Goal: Information Seeking & Learning: Learn about a topic

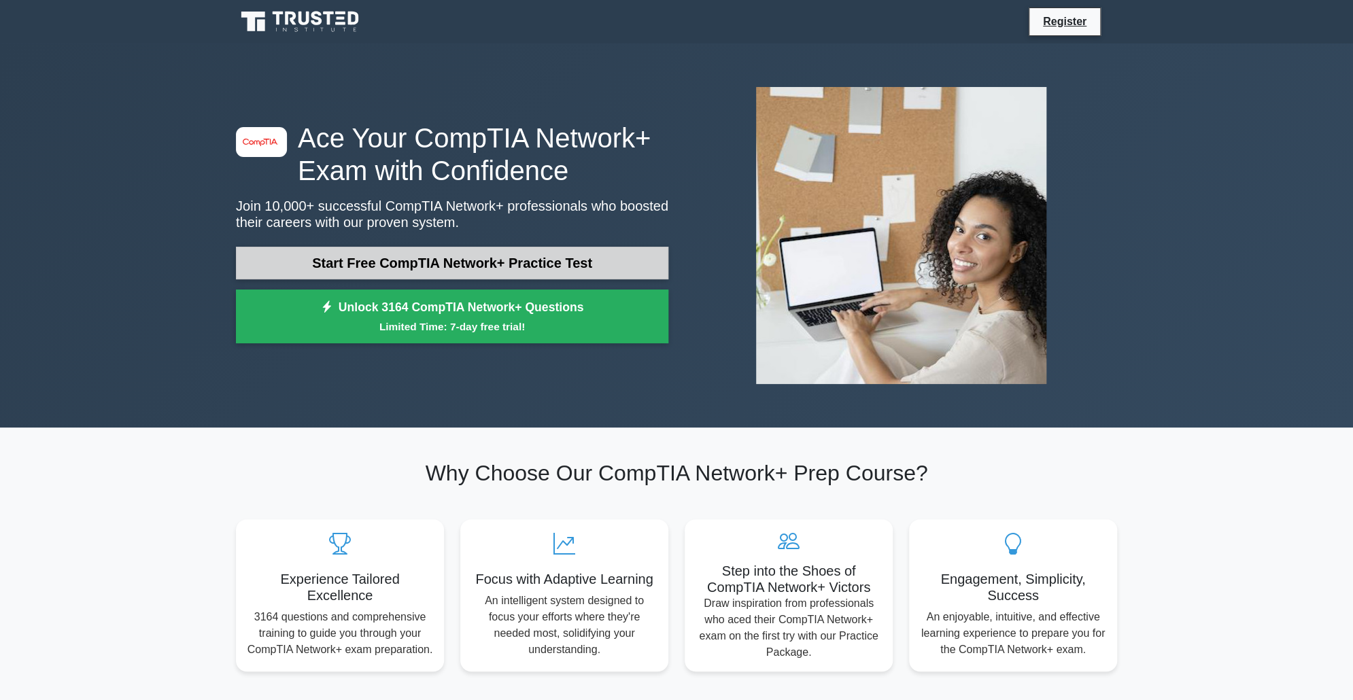
click at [576, 259] on link "Start Free CompTIA Network+ Practice Test" at bounding box center [452, 263] width 432 height 33
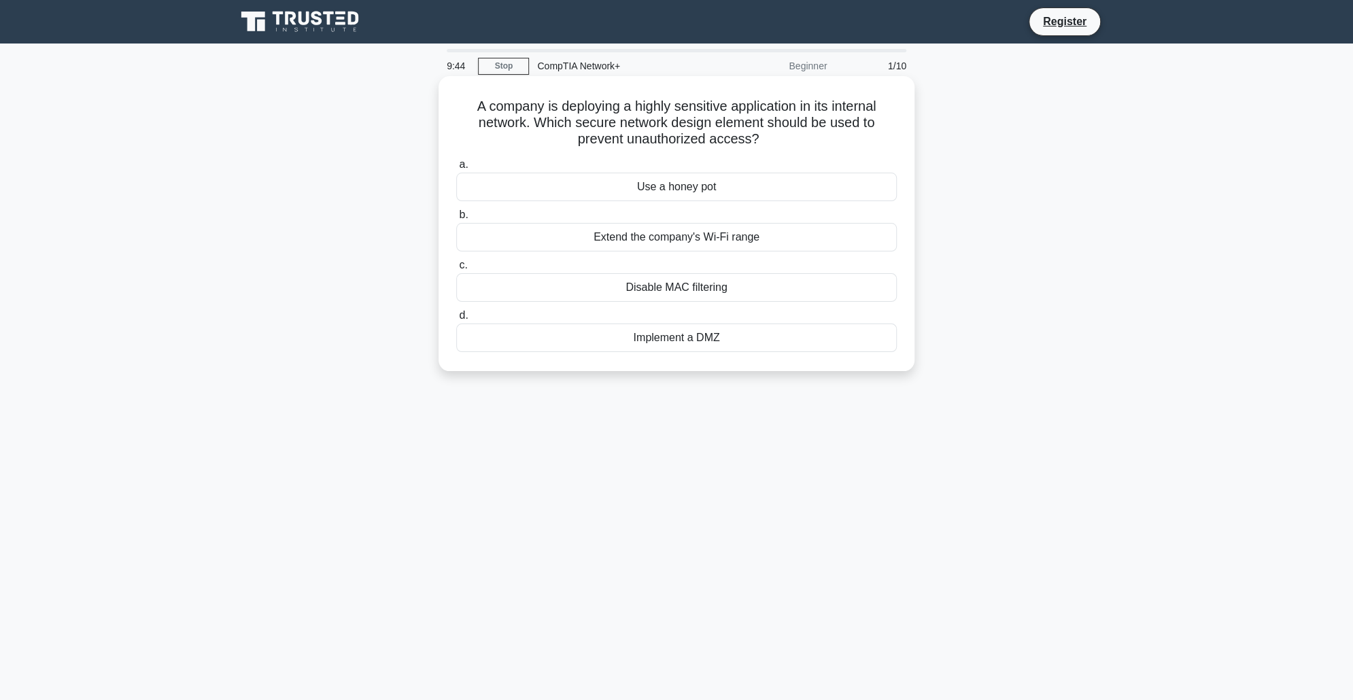
click at [669, 345] on div "Implement a DMZ" at bounding box center [676, 338] width 441 height 29
click at [456, 320] on input "d. Implement a DMZ" at bounding box center [456, 315] width 0 height 9
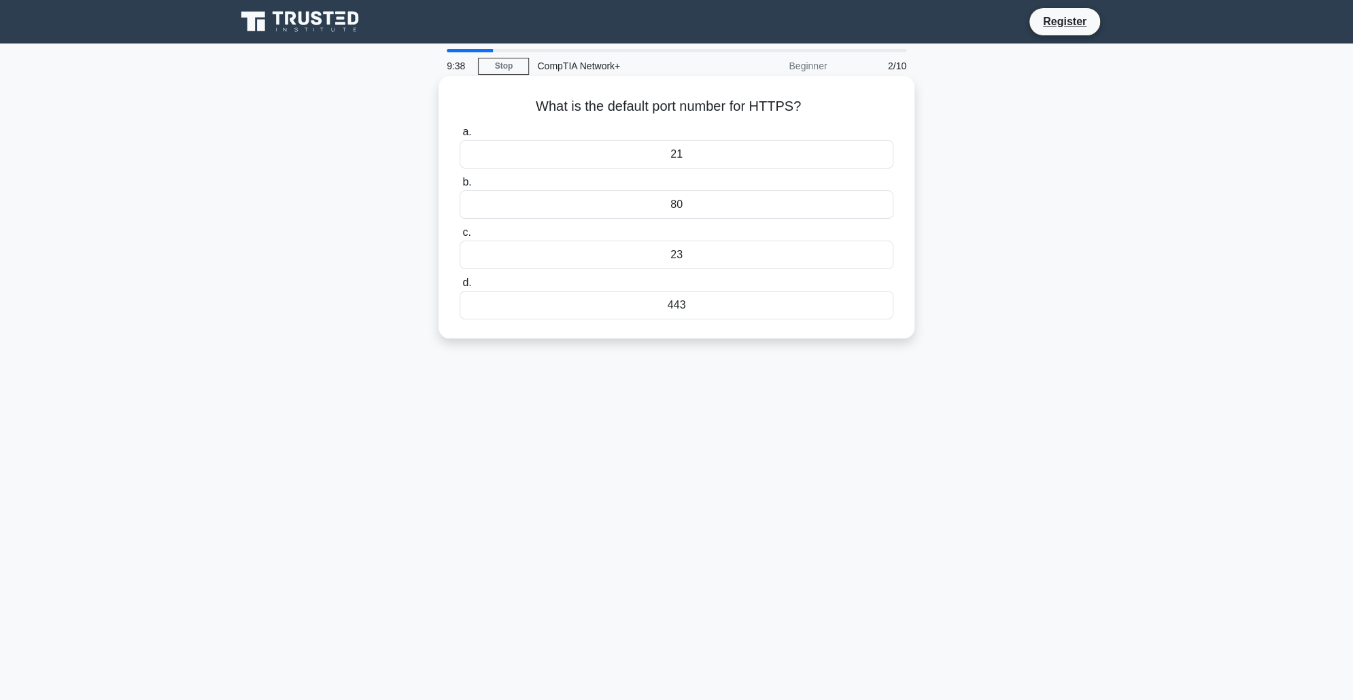
click at [681, 306] on div "443" at bounding box center [677, 305] width 434 height 29
click at [460, 288] on input "d. 443" at bounding box center [460, 283] width 0 height 9
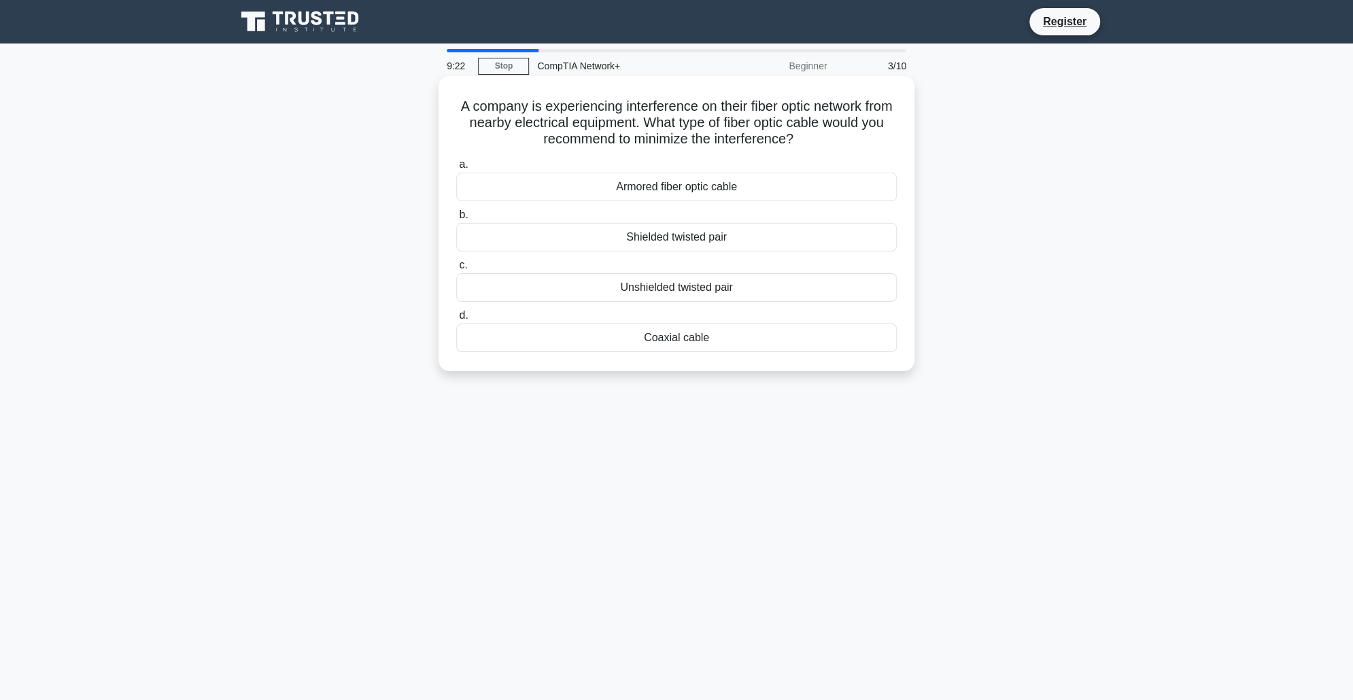
click at [717, 197] on div "Armored fiber optic cable" at bounding box center [676, 187] width 441 height 29
click at [456, 169] on input "a. Armored fiber optic cable" at bounding box center [456, 164] width 0 height 9
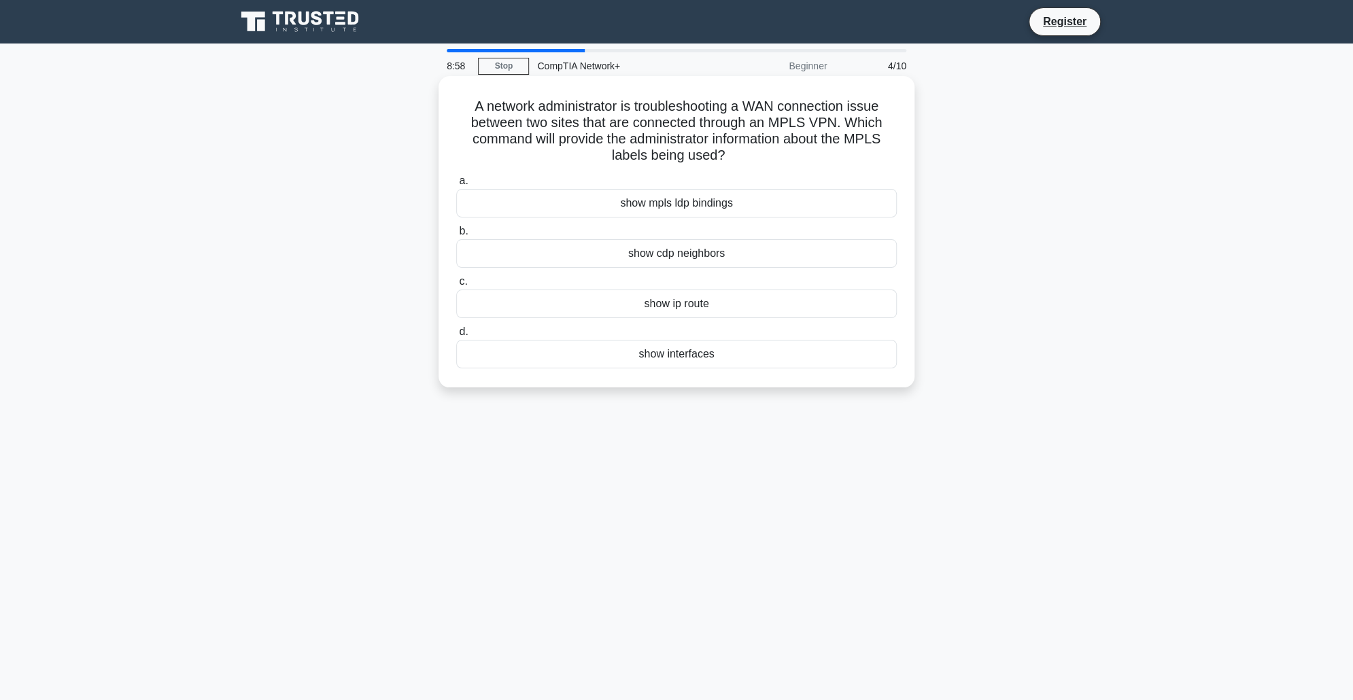
click at [722, 309] on div "show ip route" at bounding box center [676, 304] width 441 height 29
click at [456, 286] on input "c. show ip route" at bounding box center [456, 281] width 0 height 9
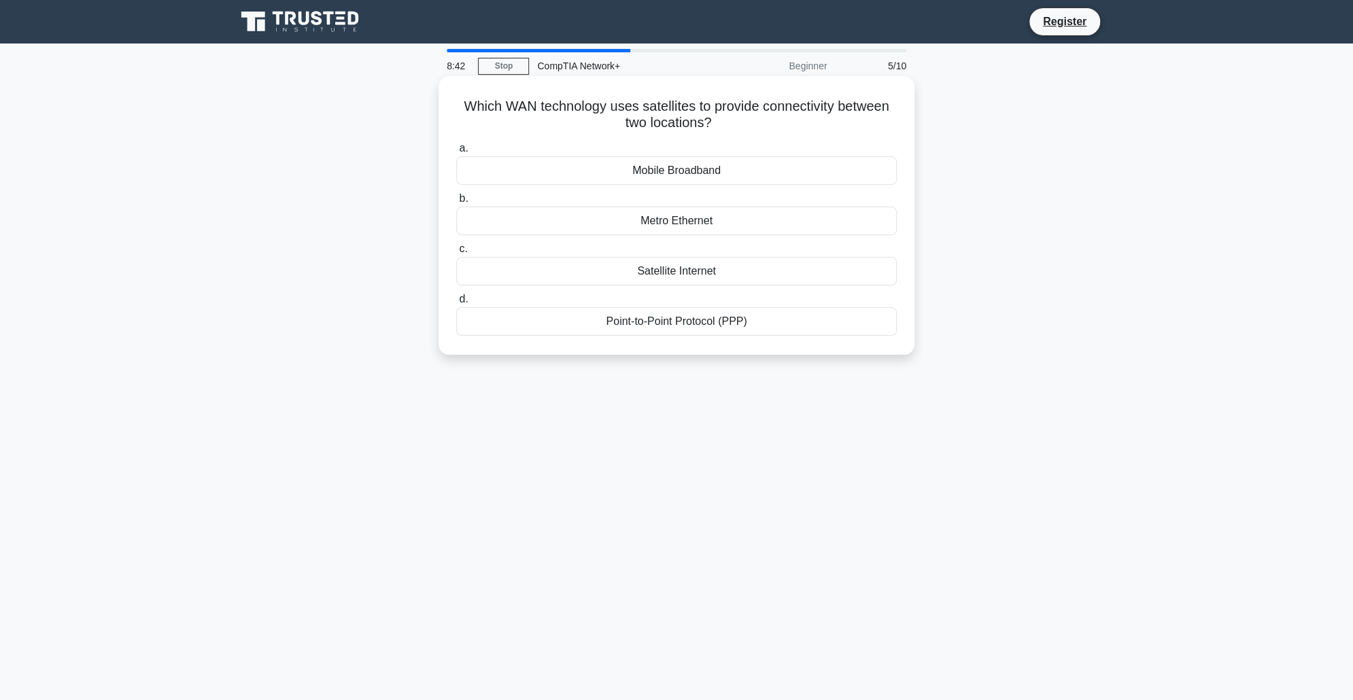
click at [724, 332] on div "Point-to-Point Protocol (PPP)" at bounding box center [676, 321] width 441 height 29
click at [456, 304] on input "d. Point-to-Point Protocol (PPP)" at bounding box center [456, 299] width 0 height 9
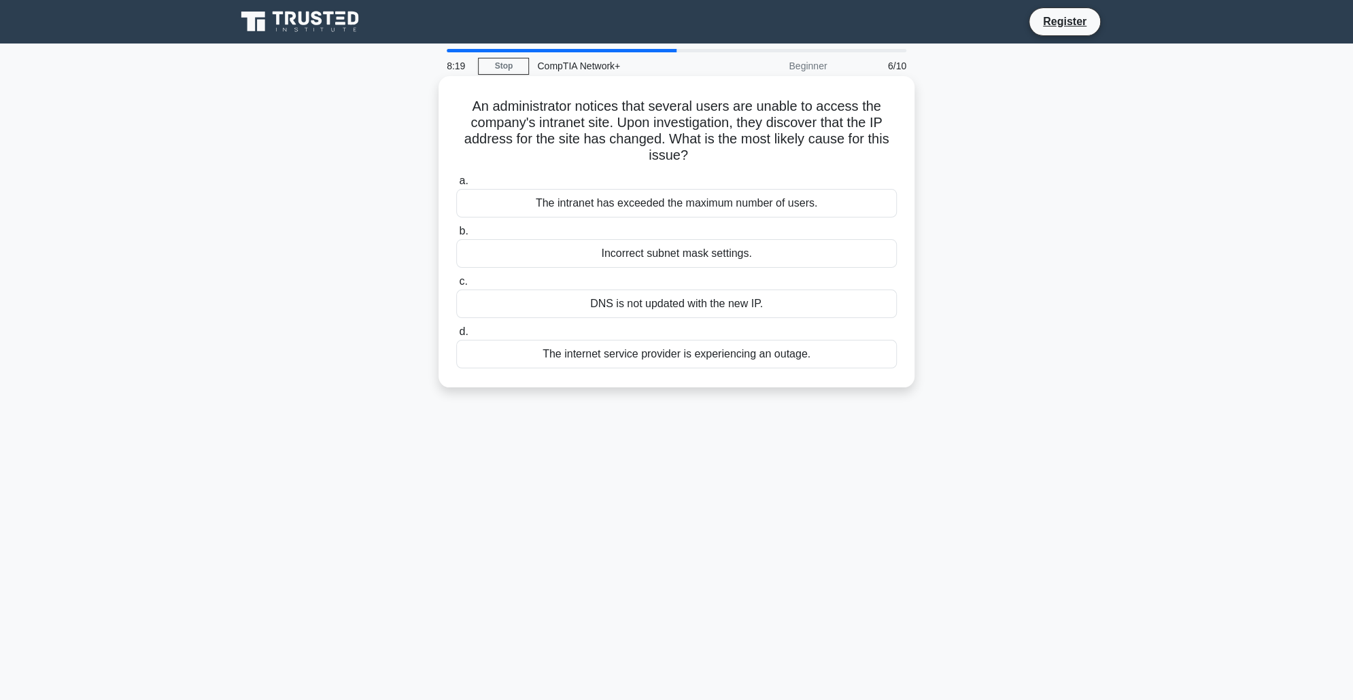
click at [715, 250] on div "Incorrect subnet mask settings." at bounding box center [676, 253] width 441 height 29
click at [456, 236] on input "b. Incorrect subnet mask settings." at bounding box center [456, 231] width 0 height 9
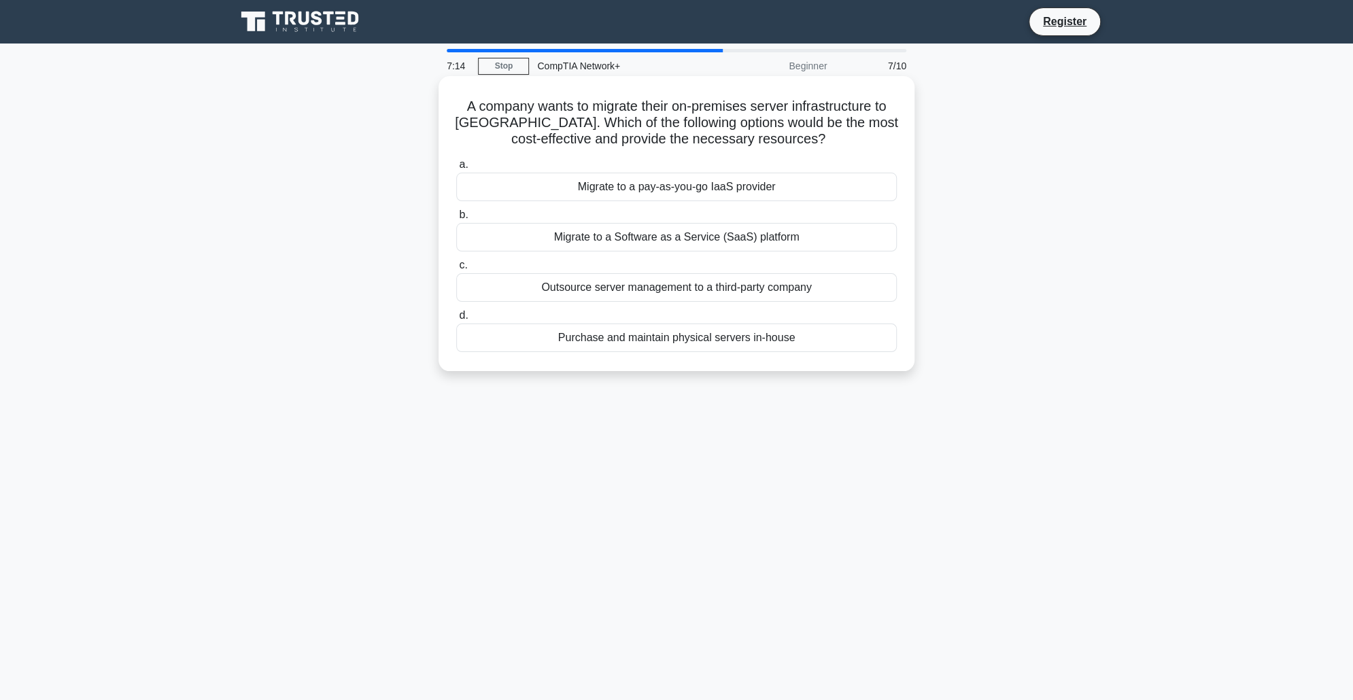
click at [751, 188] on div "Migrate to a pay-as-you-go IaaS provider" at bounding box center [676, 187] width 441 height 29
click at [456, 169] on input "a. Migrate to a pay-as-you-go IaaS provider" at bounding box center [456, 164] width 0 height 9
click at [779, 287] on div "Deploying multiple ring topologies in parallel" at bounding box center [676, 287] width 441 height 29
click at [456, 270] on input "c. Deploying multiple ring topologies in parallel" at bounding box center [456, 265] width 0 height 9
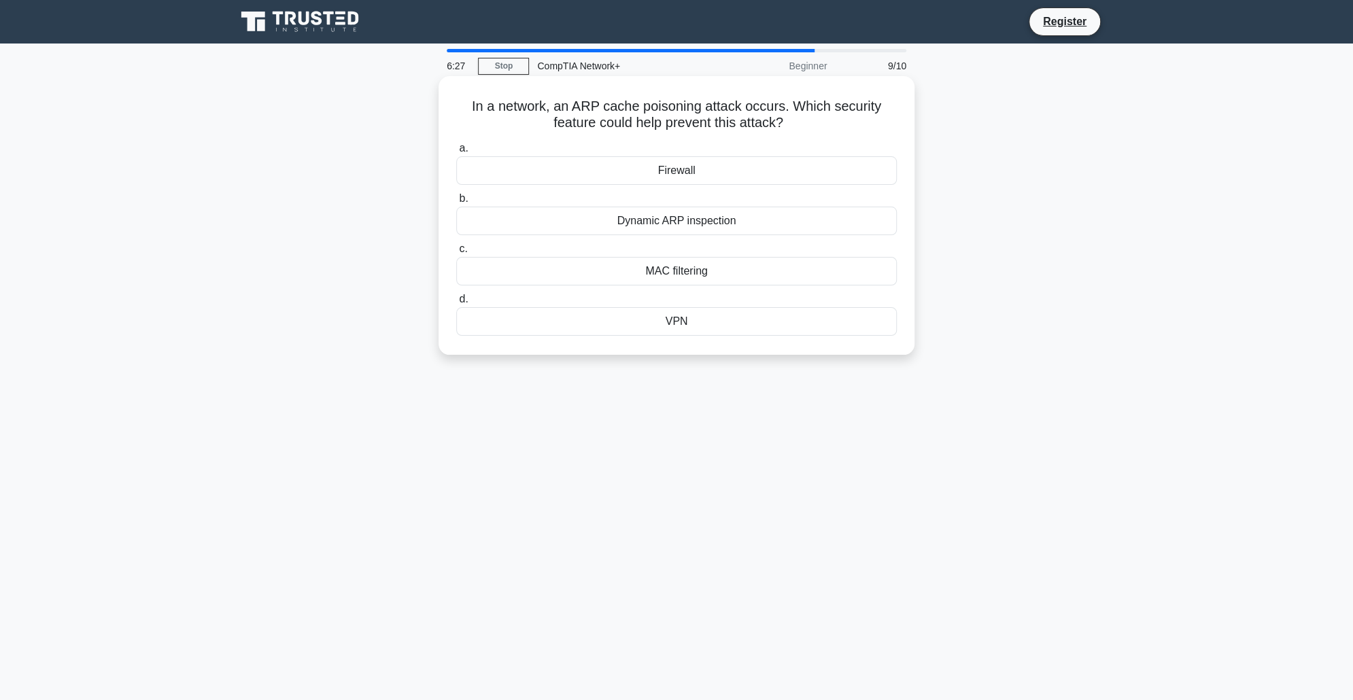
click at [745, 271] on div "MAC filtering" at bounding box center [676, 271] width 441 height 29
click at [456, 254] on input "c. MAC filtering" at bounding box center [456, 249] width 0 height 9
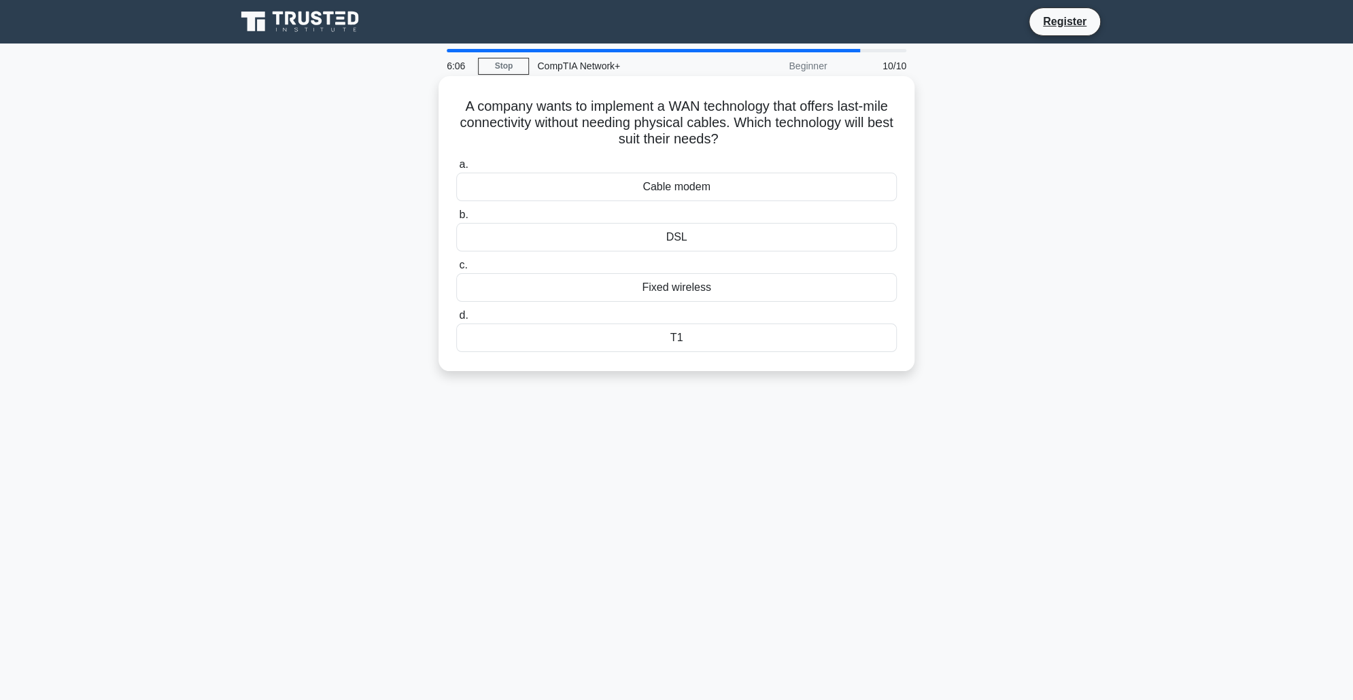
click at [692, 294] on div "Fixed wireless" at bounding box center [676, 287] width 441 height 29
click at [730, 298] on div "Fixed wireless" at bounding box center [676, 287] width 441 height 29
click at [456, 270] on input "c. Fixed wireless" at bounding box center [456, 265] width 0 height 9
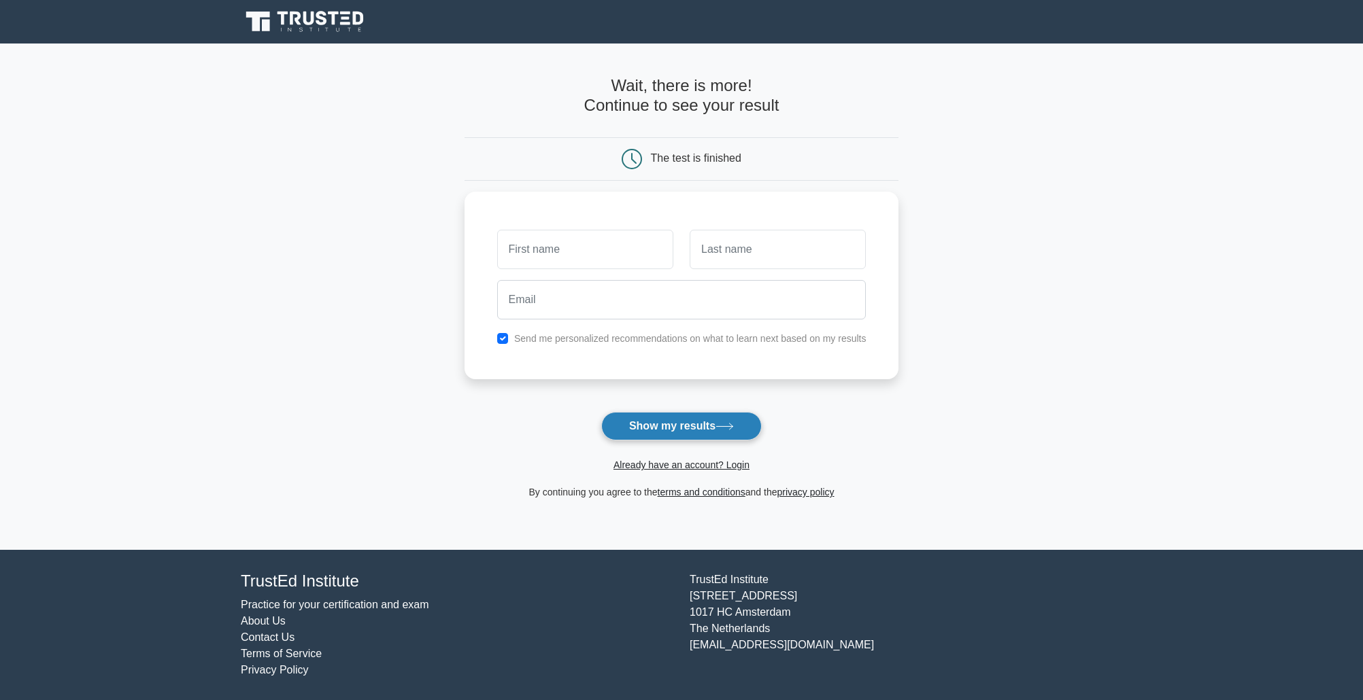
click at [702, 426] on button "Show my results" at bounding box center [681, 426] width 160 height 29
click at [612, 249] on input "text" at bounding box center [585, 245] width 176 height 39
type input "Guillaume"
type input "Bendron"
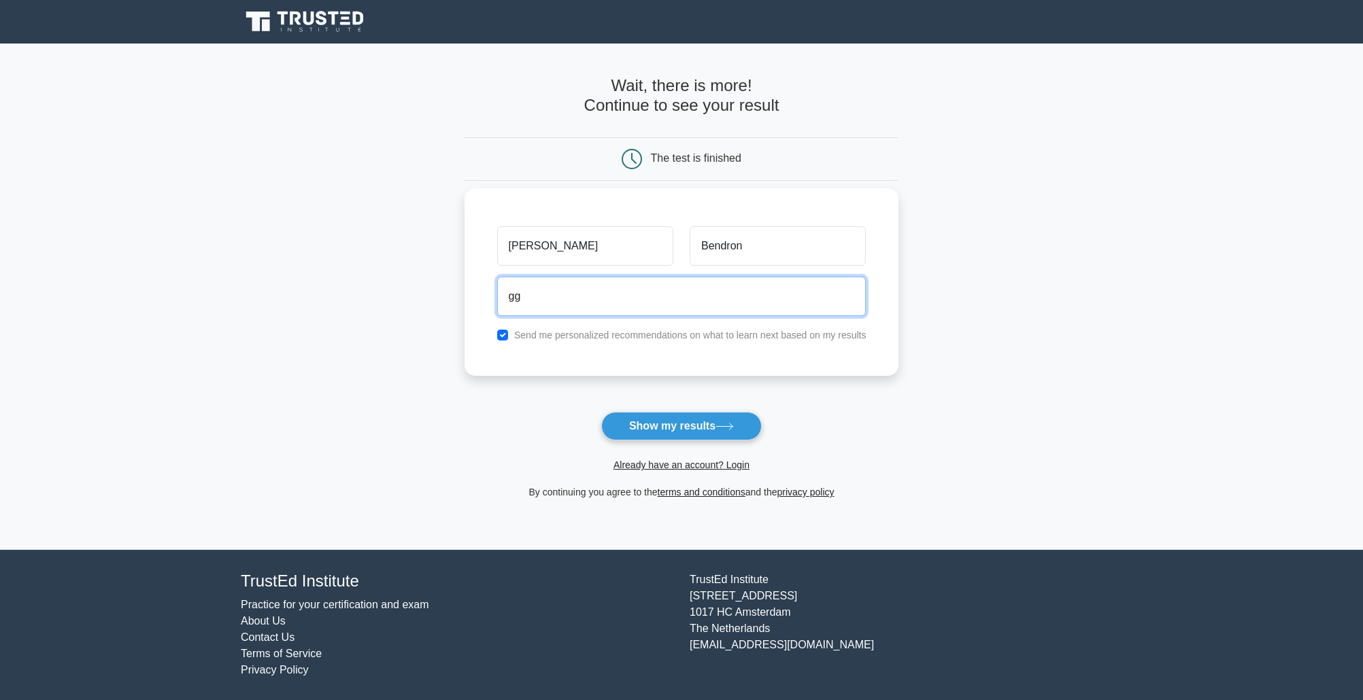
type input "g"
type input "gendronguillaume@hotmail.com"
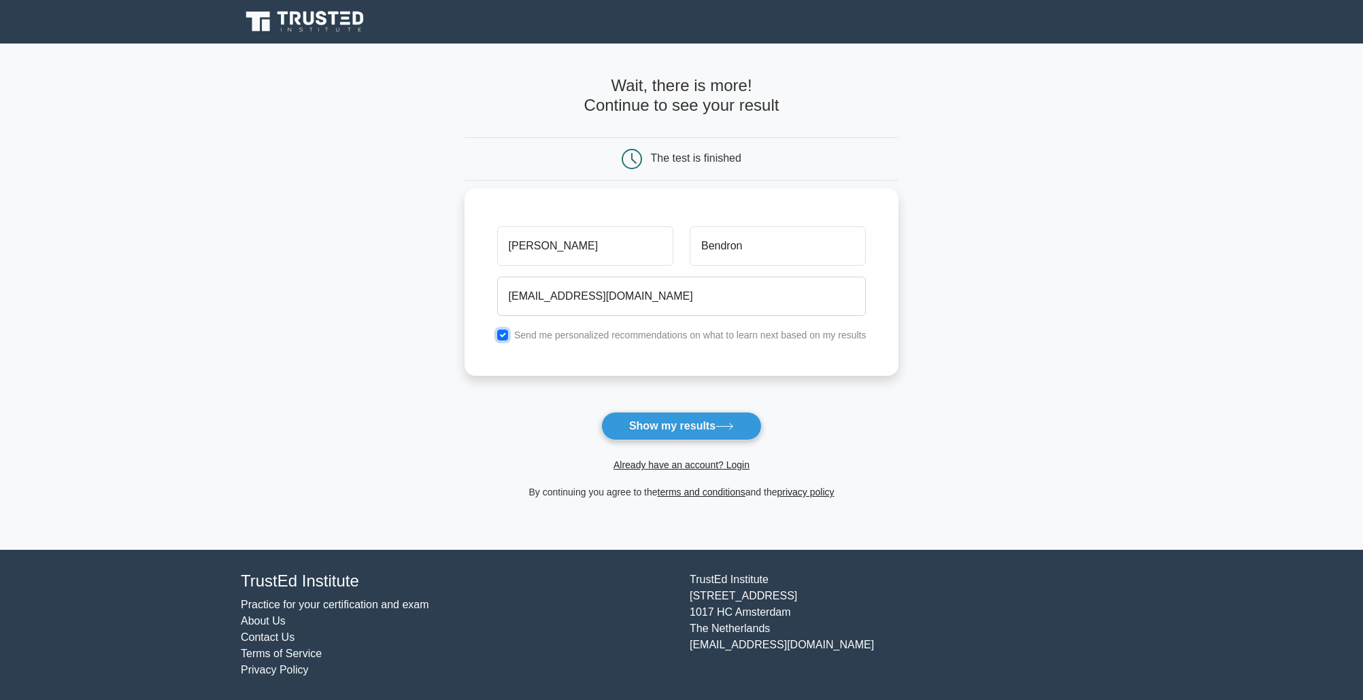
click at [500, 334] on input "checkbox" at bounding box center [502, 335] width 11 height 11
checkbox input "false"
click at [656, 426] on button "Show my results" at bounding box center [681, 426] width 160 height 29
drag, startPoint x: 747, startPoint y: 207, endPoint x: 791, endPoint y: 183, distance: 50.2
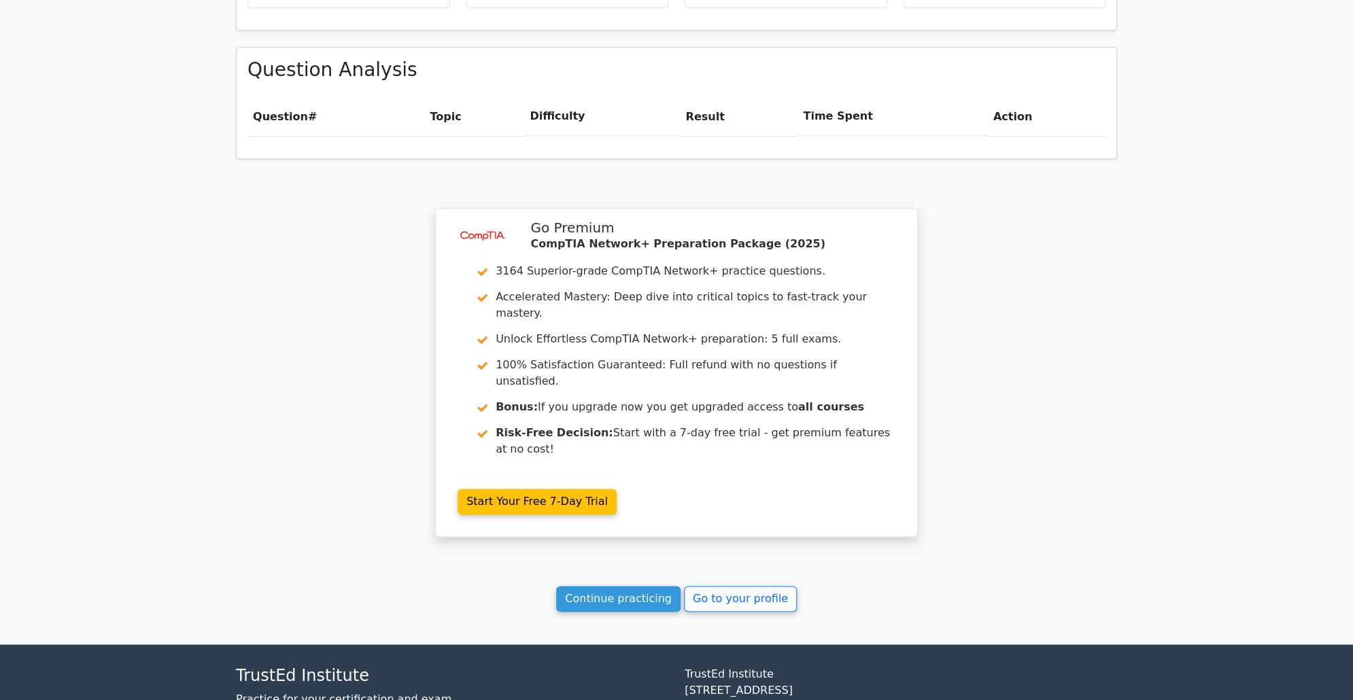
scroll to position [911, 0]
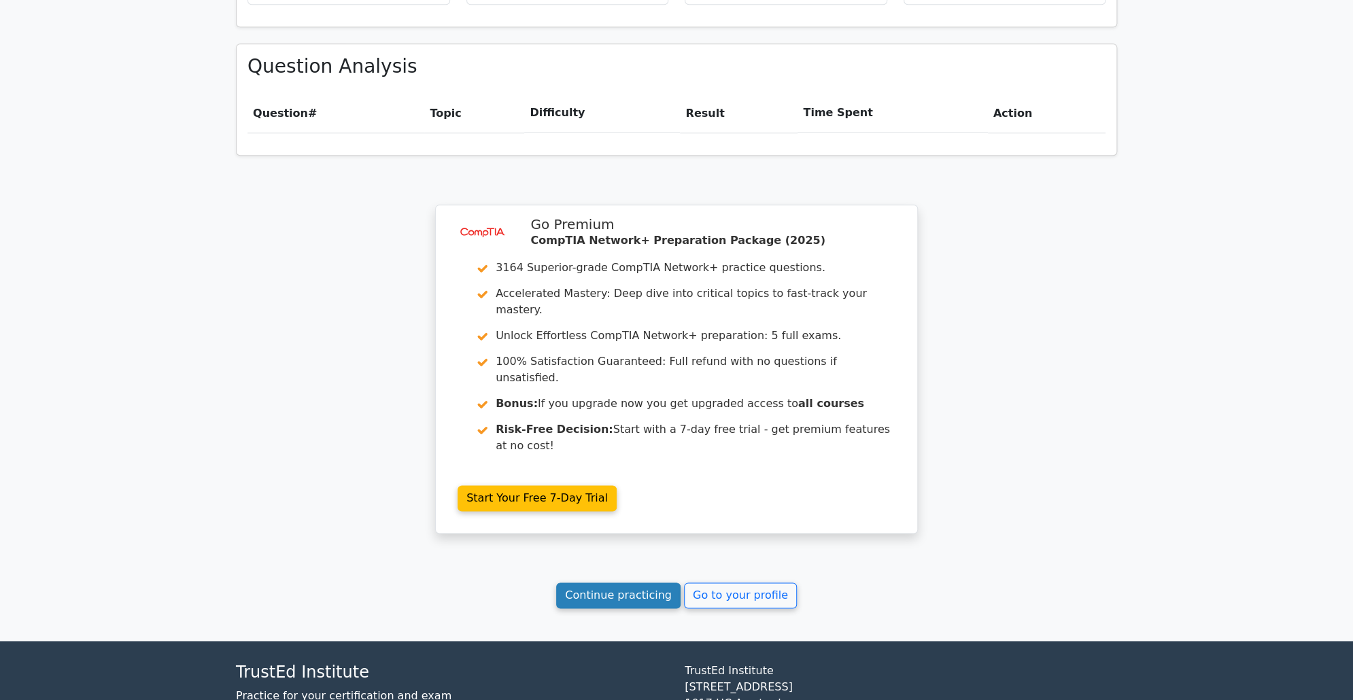
click at [621, 583] on link "Continue practicing" at bounding box center [618, 596] width 124 height 26
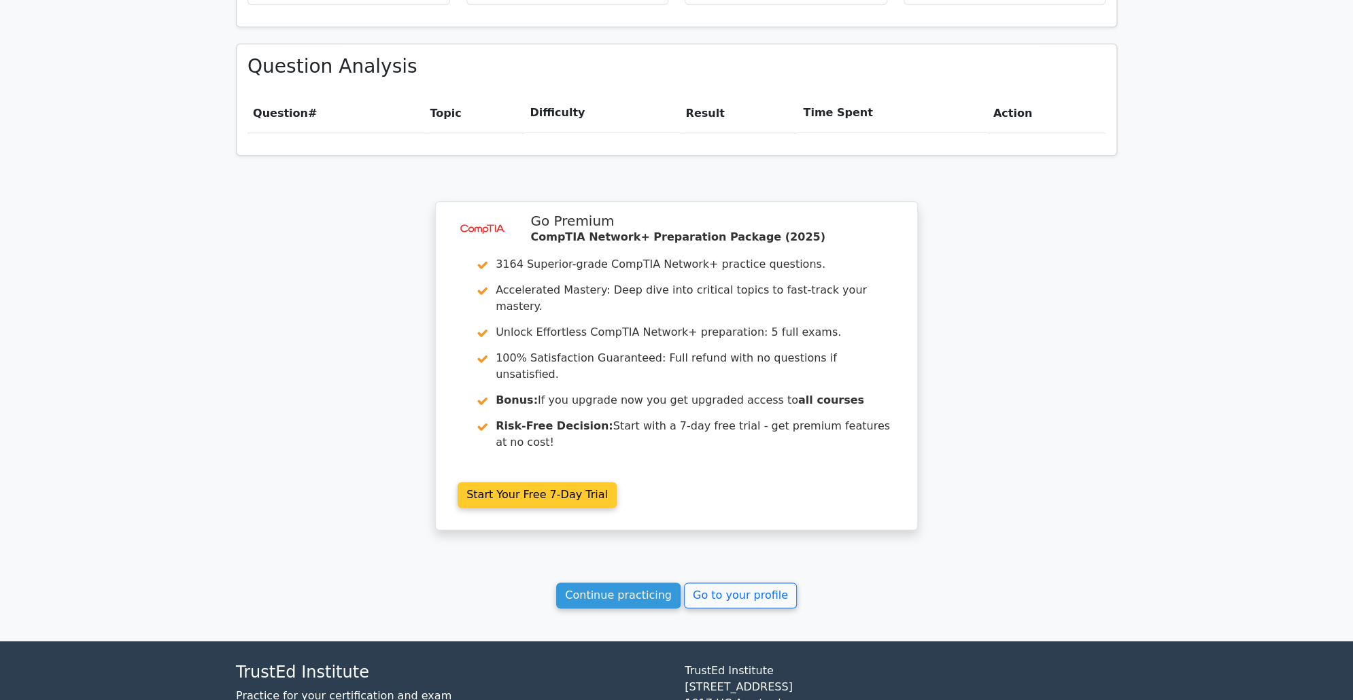
drag, startPoint x: 783, startPoint y: 208, endPoint x: 777, endPoint y: 205, distance: 7.3
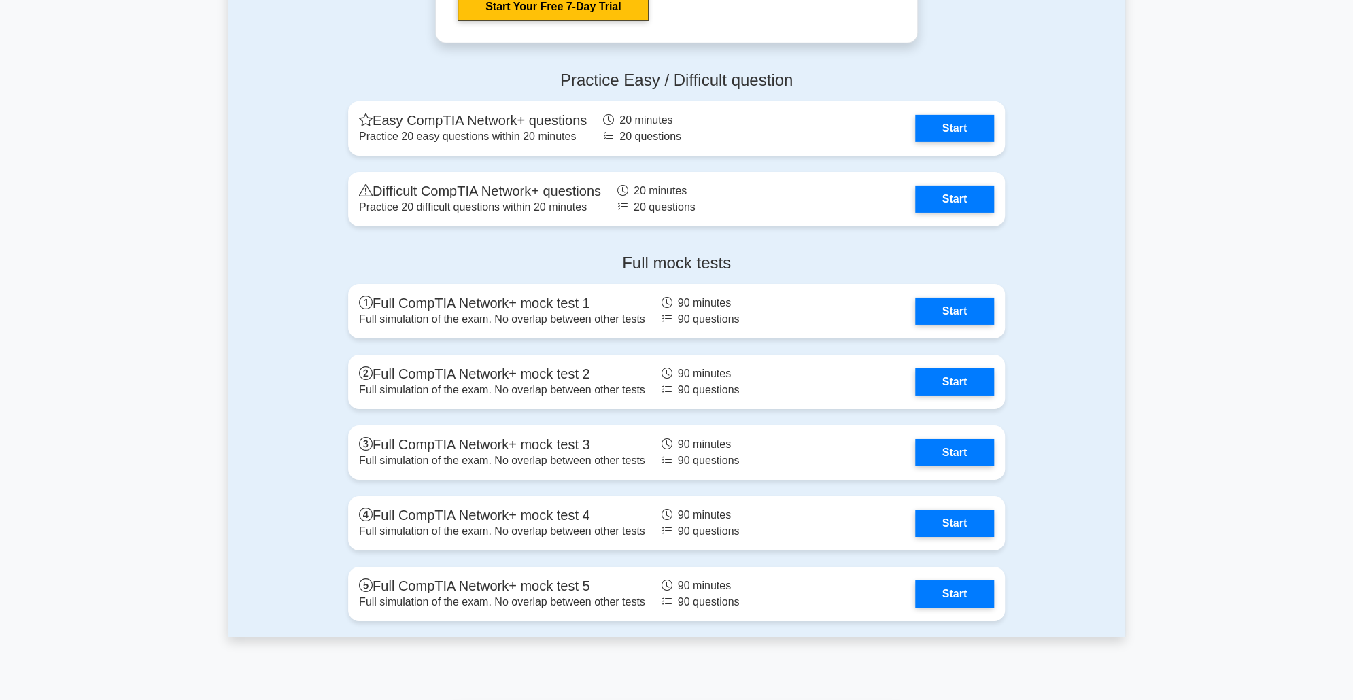
scroll to position [2652, 0]
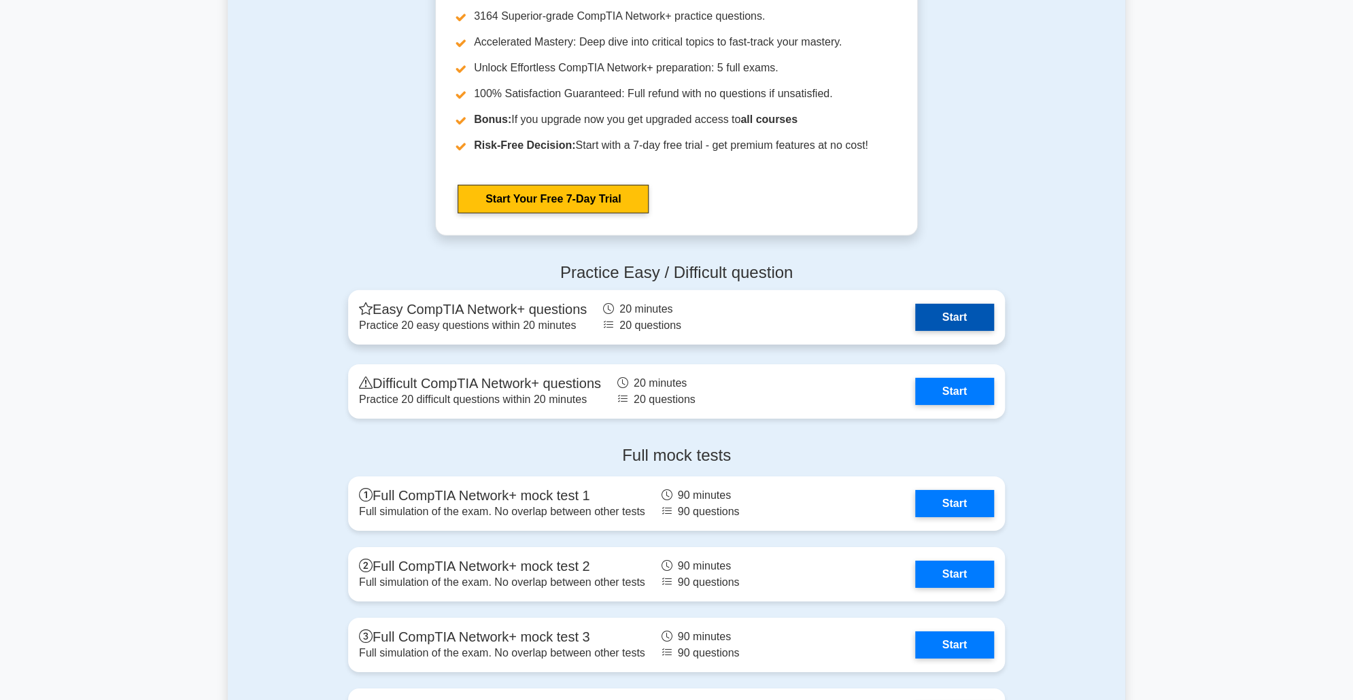
click at [977, 314] on link "Start" at bounding box center [954, 317] width 79 height 27
drag, startPoint x: 1146, startPoint y: 120, endPoint x: 1098, endPoint y: 121, distance: 48.3
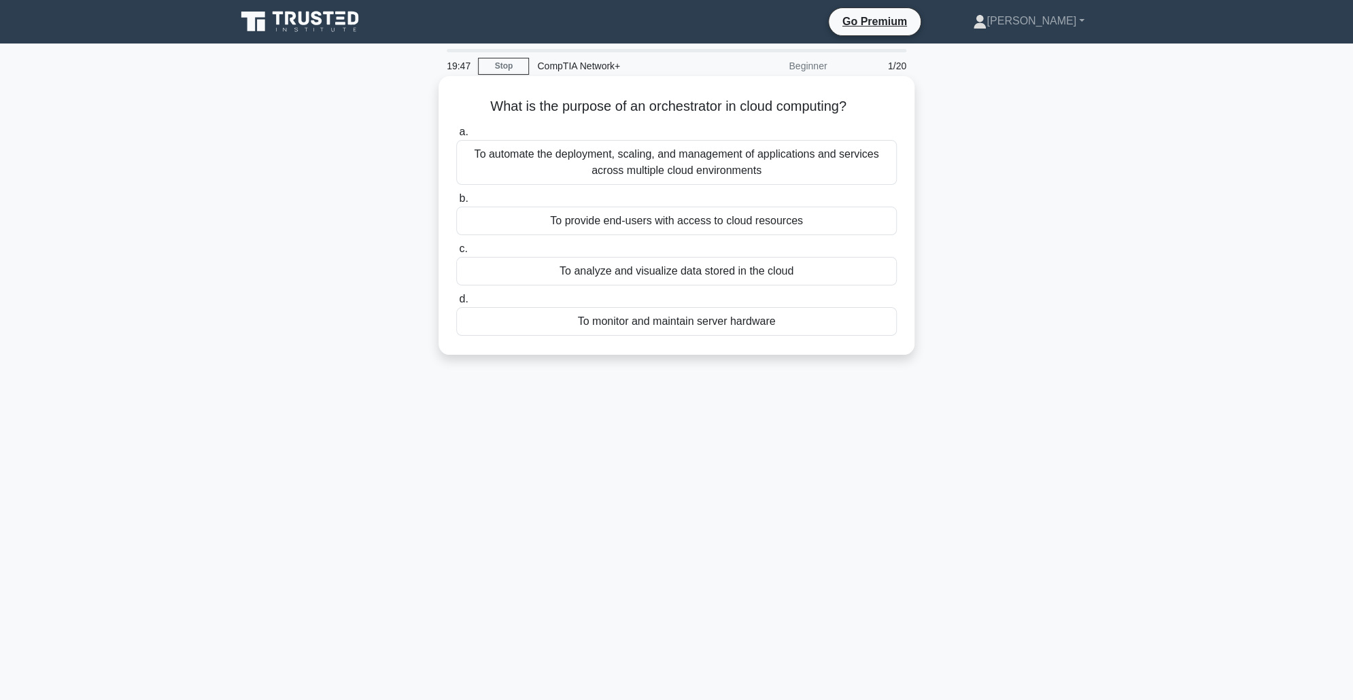
click at [756, 167] on div "To automate the deployment, scaling, and management of applications and service…" at bounding box center [676, 162] width 441 height 45
click at [456, 137] on input "a. To automate the deployment, scaling, and management of applications and serv…" at bounding box center [456, 132] width 0 height 9
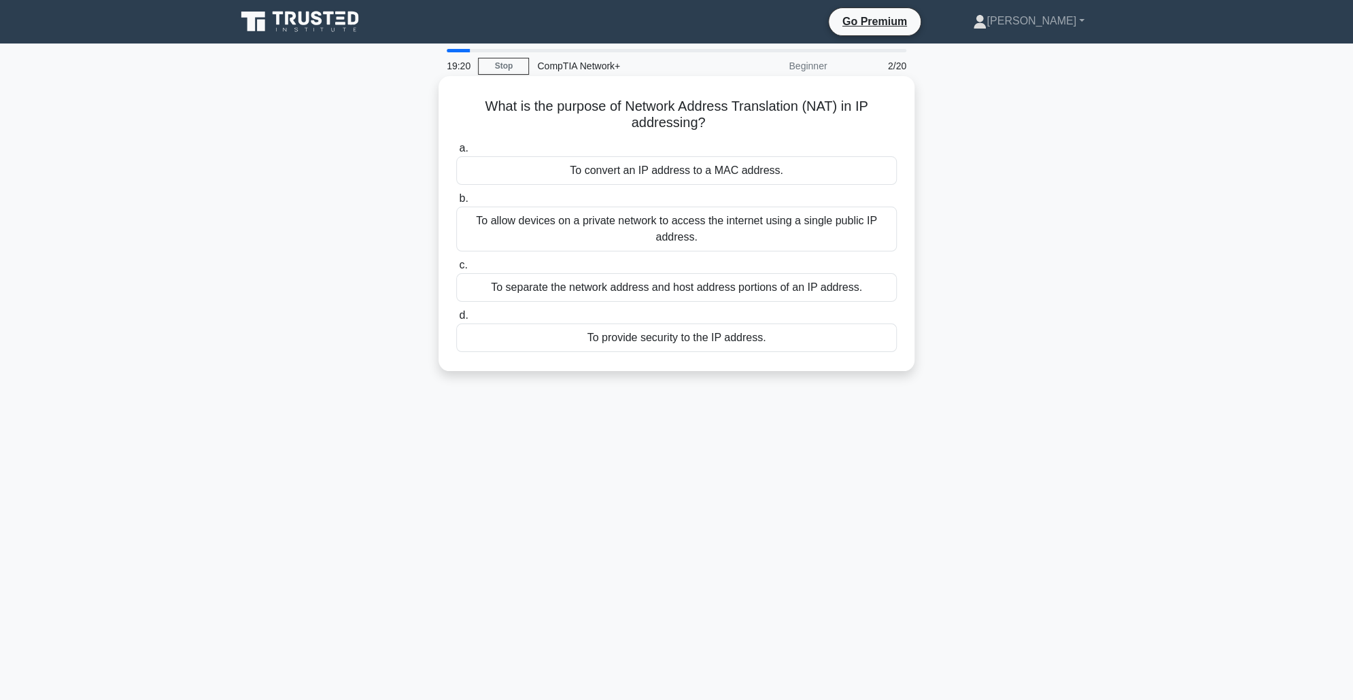
click at [751, 226] on div "To allow devices on a private network to access the internet using a single pub…" at bounding box center [676, 229] width 441 height 45
click at [456, 203] on input "b. To allow devices on a private network to access the internet using a single …" at bounding box center [456, 198] width 0 height 9
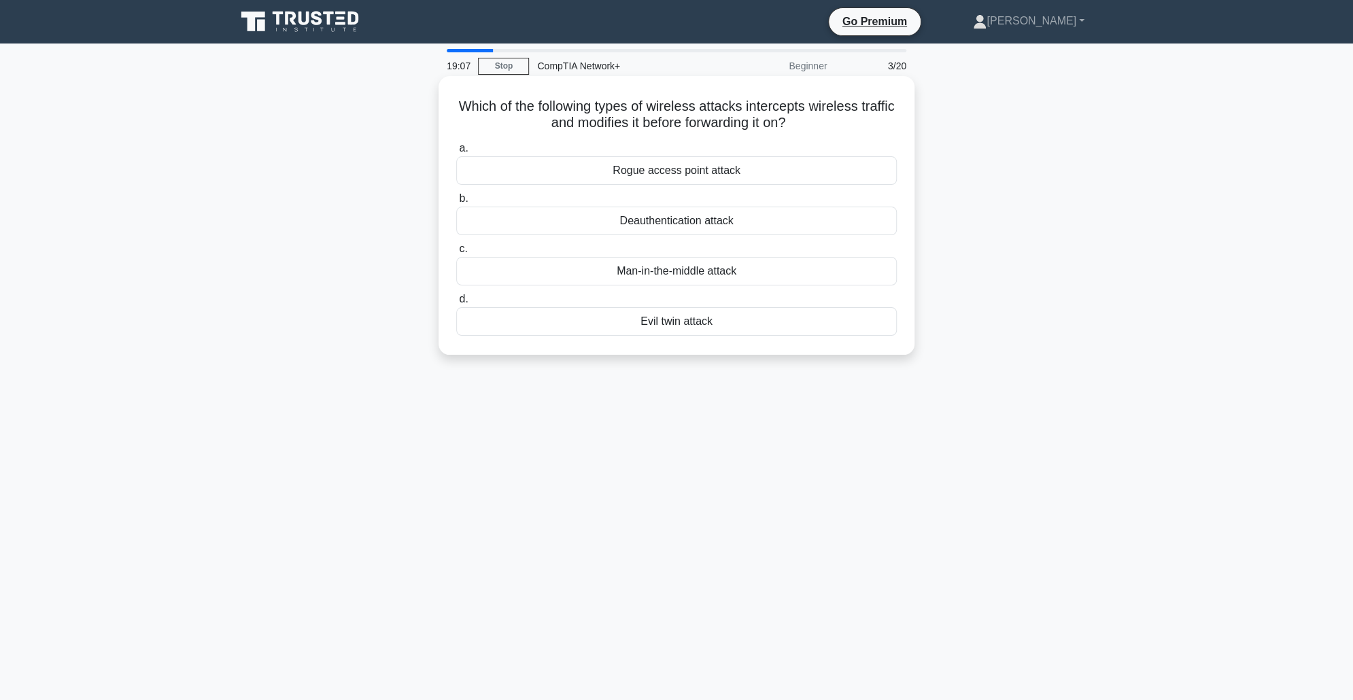
click at [707, 276] on div "Man-in-the-middle attack" at bounding box center [676, 271] width 441 height 29
click at [456, 254] on input "c. Man-in-the-middle attack" at bounding box center [456, 249] width 0 height 9
drag, startPoint x: 738, startPoint y: 166, endPoint x: 824, endPoint y: 118, distance: 98.6
click at [824, 118] on div "A network administrator observes WAN connectivity issues during peak hours. Wha…" at bounding box center [676, 216] width 465 height 268
click at [732, 149] on label "a. Change routing protocol" at bounding box center [676, 162] width 441 height 45
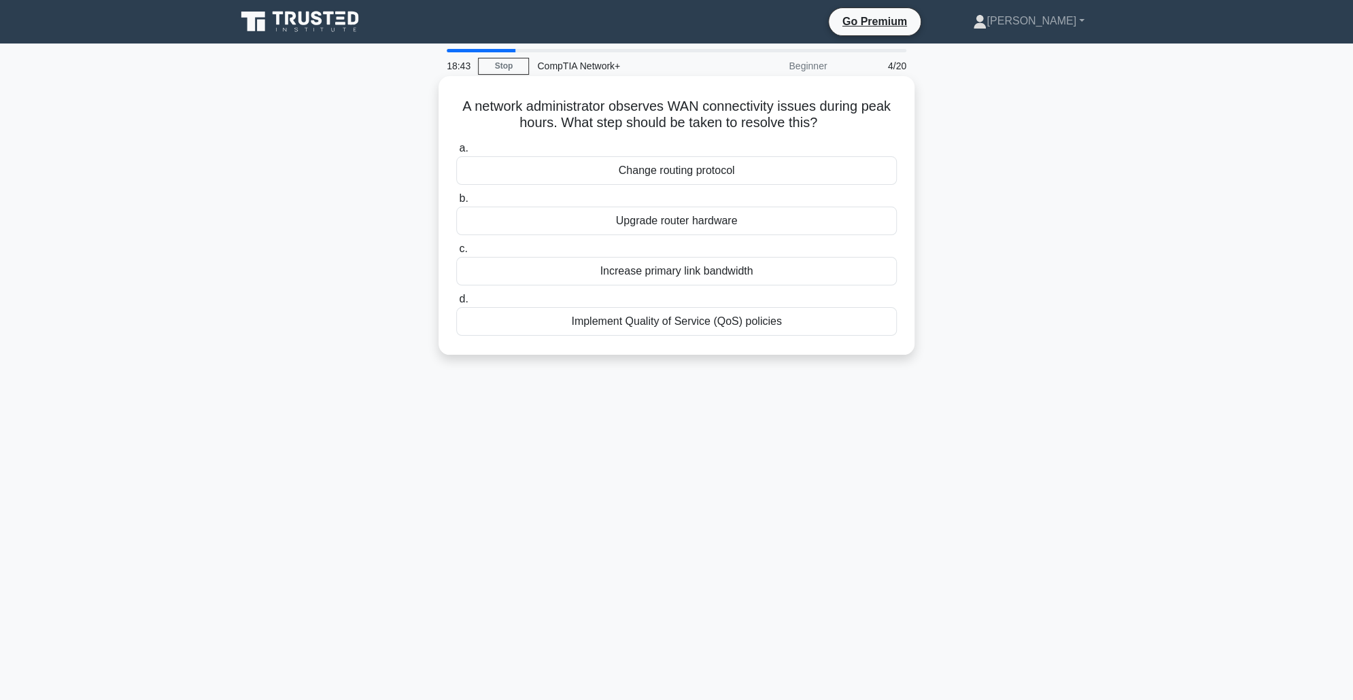
click at [456, 149] on input "a. Change routing protocol" at bounding box center [456, 148] width 0 height 9
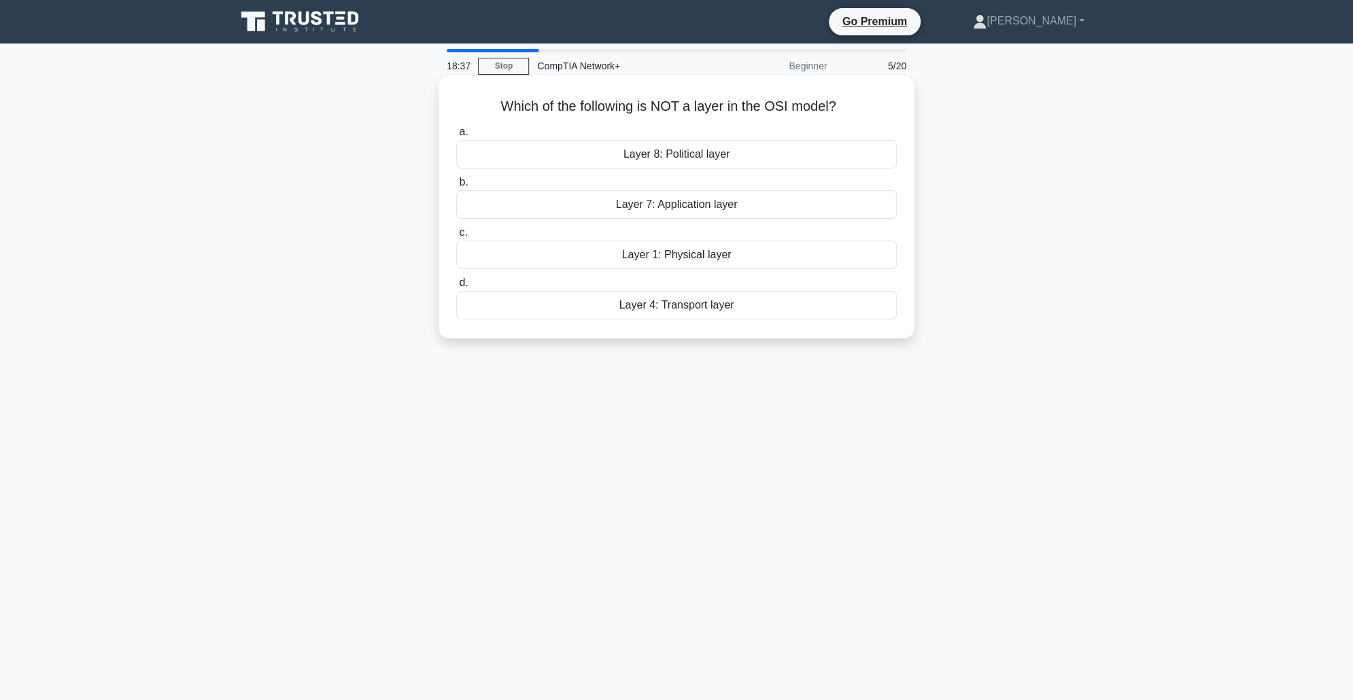
click at [705, 154] on div "Layer 8: Political layer" at bounding box center [676, 154] width 441 height 29
click at [456, 137] on input "a. Layer 8: Political layer" at bounding box center [456, 132] width 0 height 9
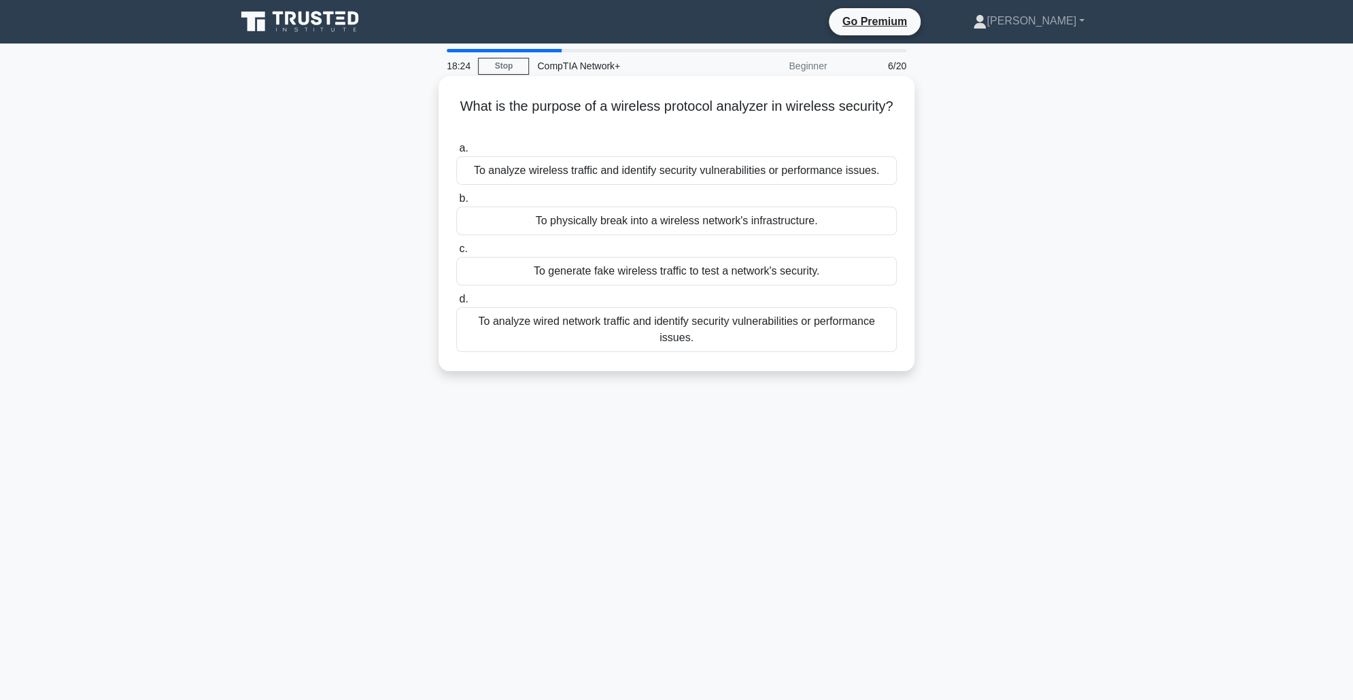
click at [749, 173] on div "To analyze wireless traffic and identify security vulnerabilities or performanc…" at bounding box center [676, 170] width 441 height 29
click at [456, 153] on input "a. To analyze wireless traffic and identify security vulnerabilities or perform…" at bounding box center [456, 148] width 0 height 9
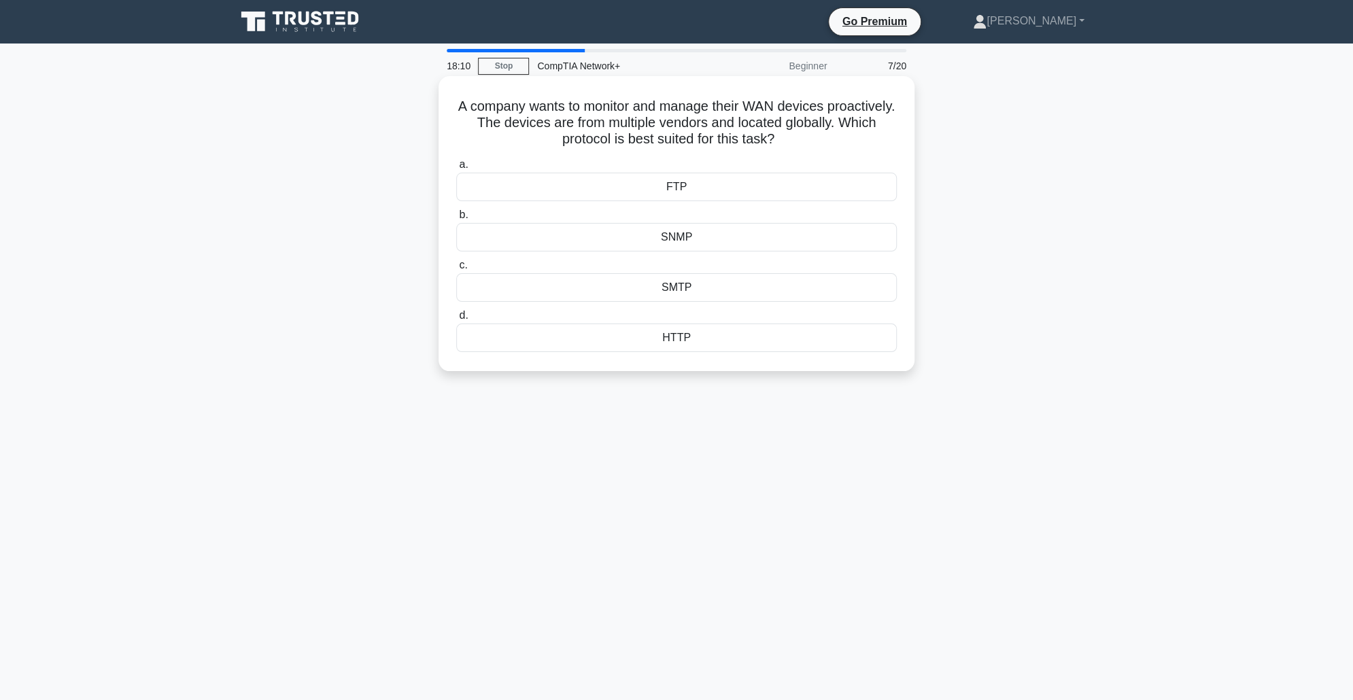
click at [690, 237] on div "SNMP" at bounding box center [676, 237] width 441 height 29
click at [456, 220] on input "b. SNMP" at bounding box center [456, 215] width 0 height 9
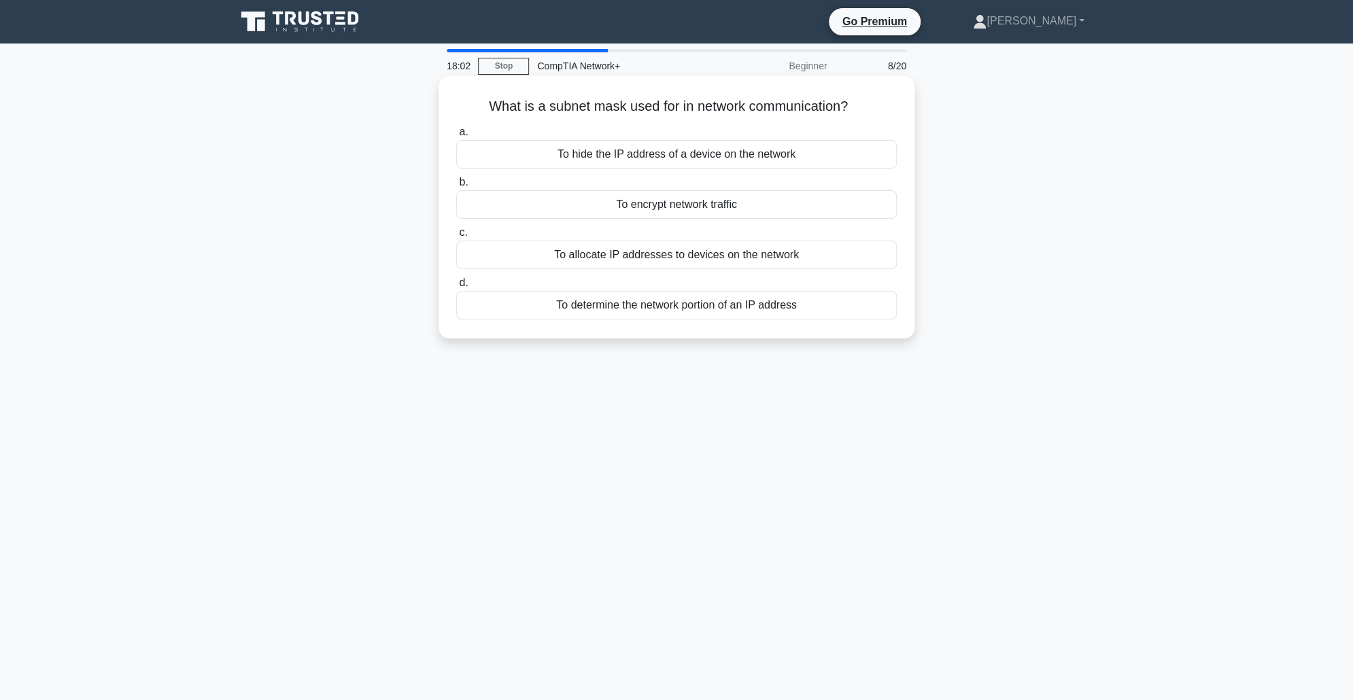
click at [746, 303] on div "To determine the network portion of an IP address" at bounding box center [676, 305] width 441 height 29
click at [456, 288] on input "d. To determine the network portion of an IP address" at bounding box center [456, 283] width 0 height 9
click at [811, 150] on div "To translate private IP addresses to public IP addresses" at bounding box center [676, 154] width 441 height 29
click at [456, 137] on input "a. To translate private IP addresses to public IP addresses" at bounding box center [456, 132] width 0 height 9
click at [776, 307] on div "Combines both private and public cloud environments" at bounding box center [676, 305] width 441 height 29
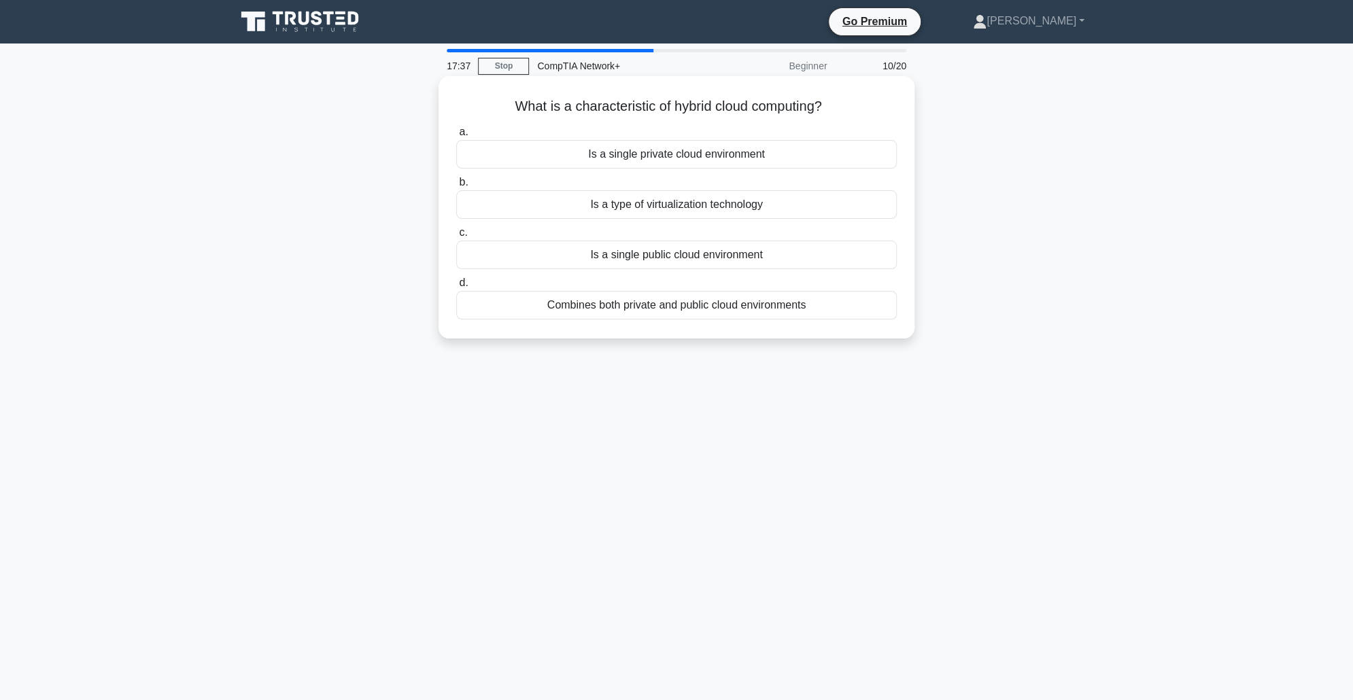
click at [456, 288] on input "d. Combines both private and public cloud environments" at bounding box center [456, 283] width 0 height 9
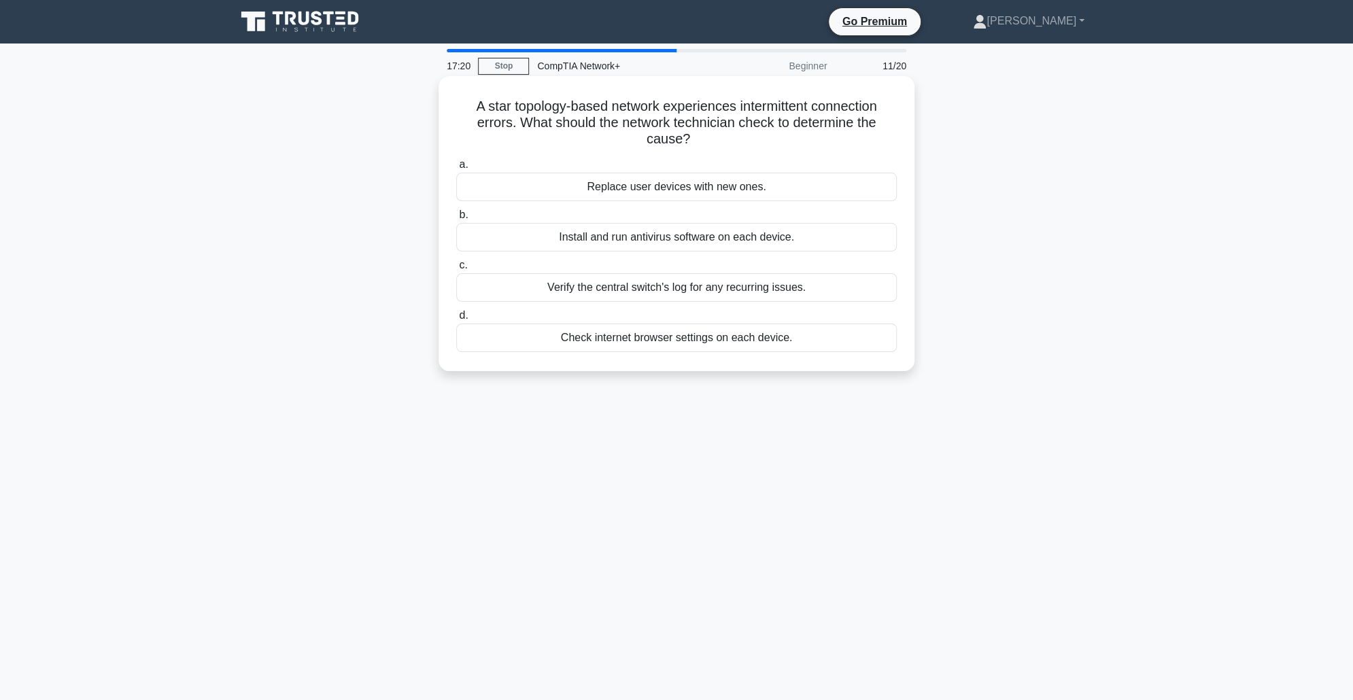
click at [777, 294] on div "Verify the central switch's log for any recurring issues." at bounding box center [676, 287] width 441 height 29
click at [456, 270] on input "c. Verify the central switch's log for any recurring issues." at bounding box center [456, 265] width 0 height 9
click at [729, 348] on div "Create a separate VLAN for guest network" at bounding box center [676, 338] width 441 height 29
click at [456, 320] on input "d. Create a separate VLAN for guest network" at bounding box center [456, 315] width 0 height 9
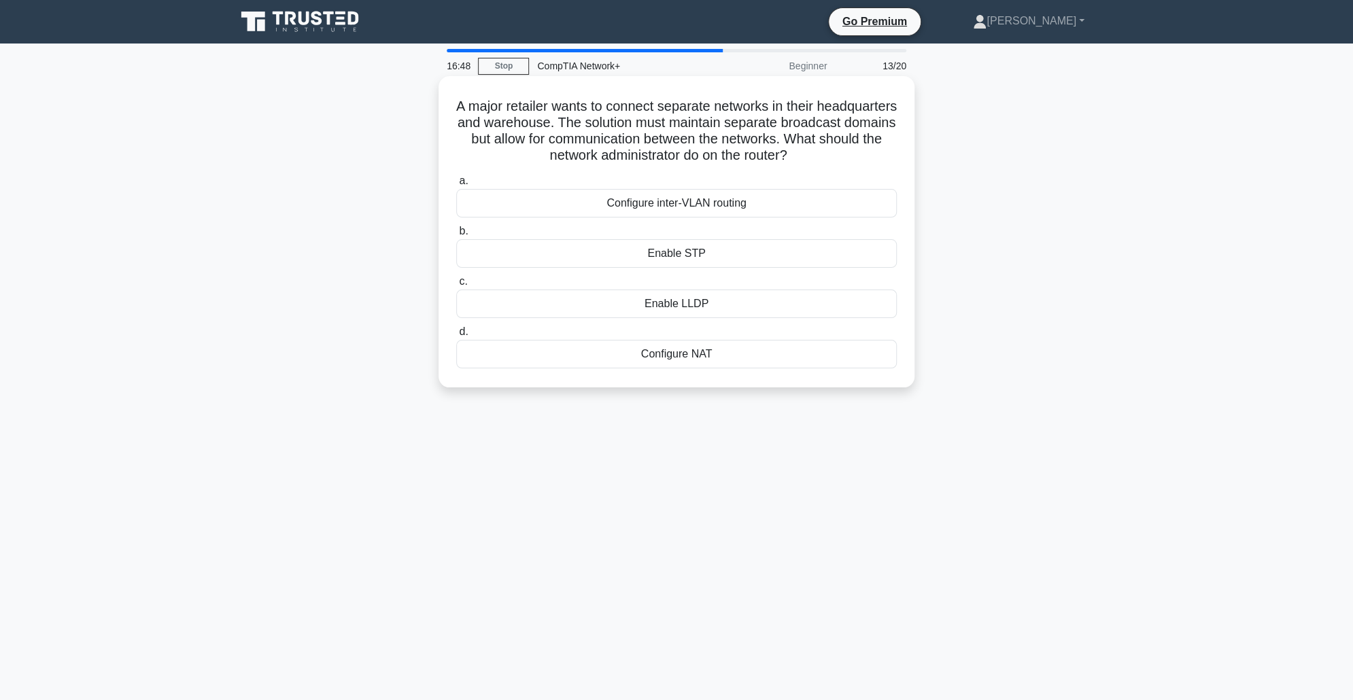
click at [715, 211] on div "Configure inter-VLAN routing" at bounding box center [676, 203] width 441 height 29
click at [456, 186] on input "a. Configure inter-VLAN routing" at bounding box center [456, 181] width 0 height 9
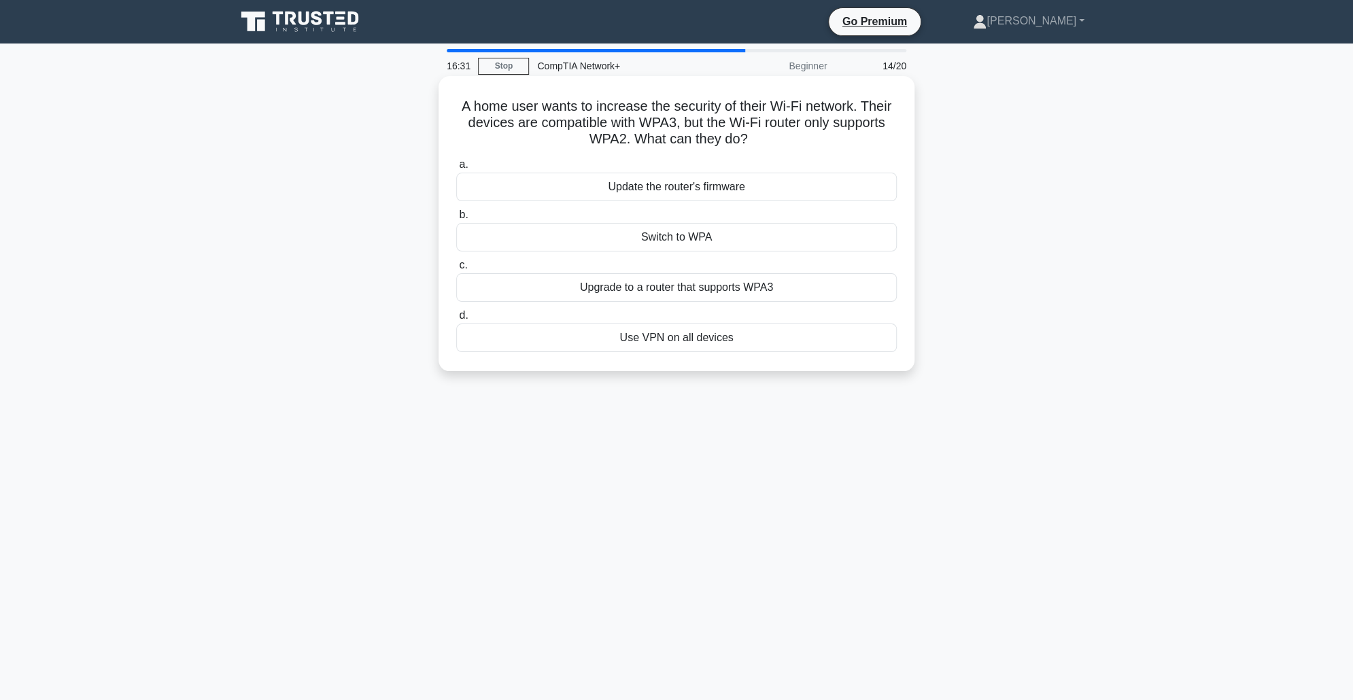
click at [732, 287] on div "Upgrade to a router that supports WPA3" at bounding box center [676, 287] width 441 height 29
click at [647, 285] on div "Upgrade to a router that supports WPA3" at bounding box center [676, 287] width 441 height 29
click at [456, 270] on input "c. Upgrade to a router that supports WPA3" at bounding box center [456, 265] width 0 height 9
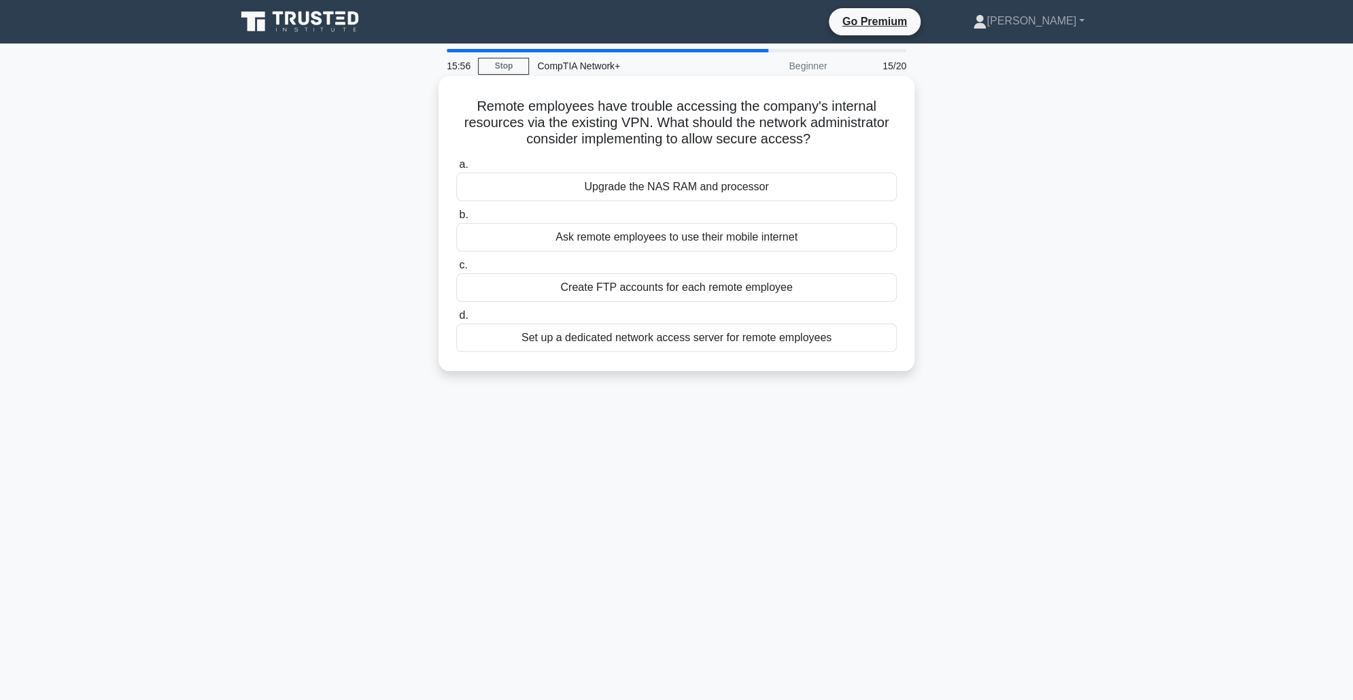
click at [709, 292] on div "Create FTP accounts for each remote employee" at bounding box center [676, 287] width 441 height 29
click at [456, 270] on input "c. Create FTP accounts for each remote employee" at bounding box center [456, 265] width 0 height 9
click at [762, 344] on div "VLAN assignments, switch port mappings, and trunk links" at bounding box center [676, 338] width 441 height 29
click at [456, 320] on input "d. VLAN assignments, switch port mappings, and trunk links" at bounding box center [456, 315] width 0 height 9
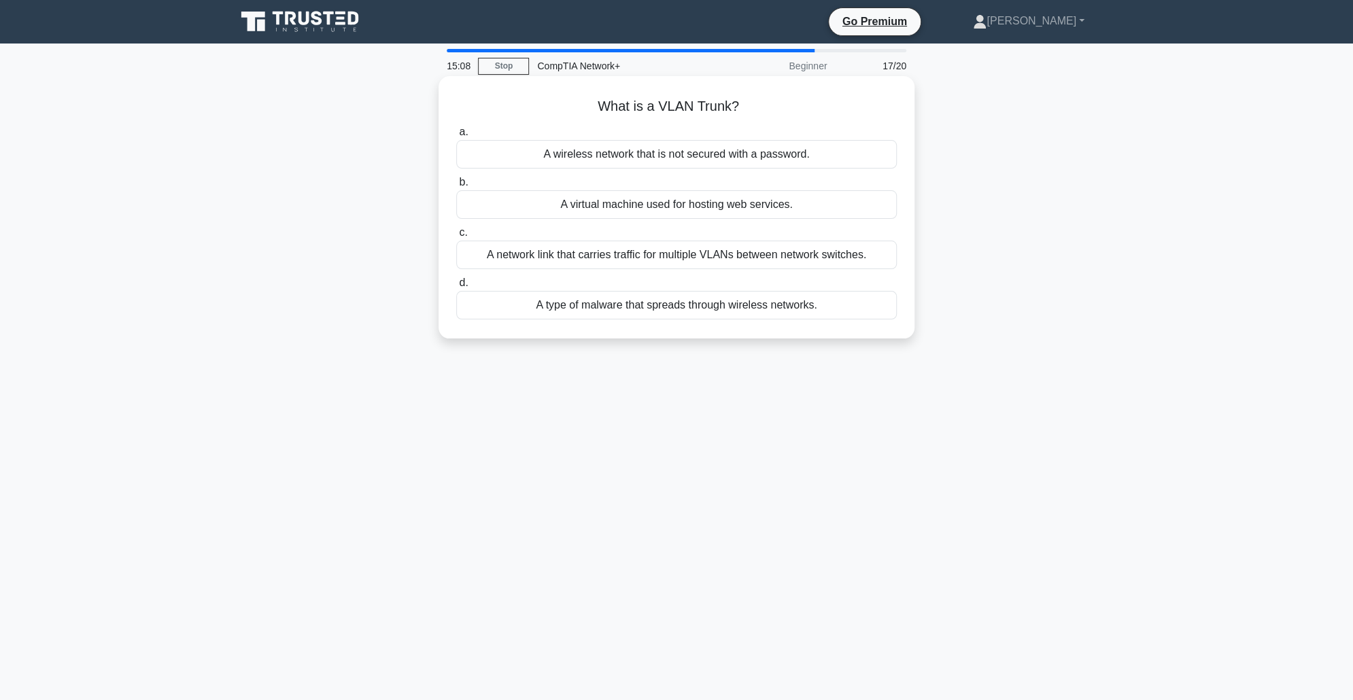
click at [858, 259] on div "A network link that carries traffic for multiple VLANs between network switches." at bounding box center [676, 255] width 441 height 29
click at [456, 237] on input "c. A network link that carries traffic for multiple VLANs between network switc…" at bounding box center [456, 232] width 0 height 9
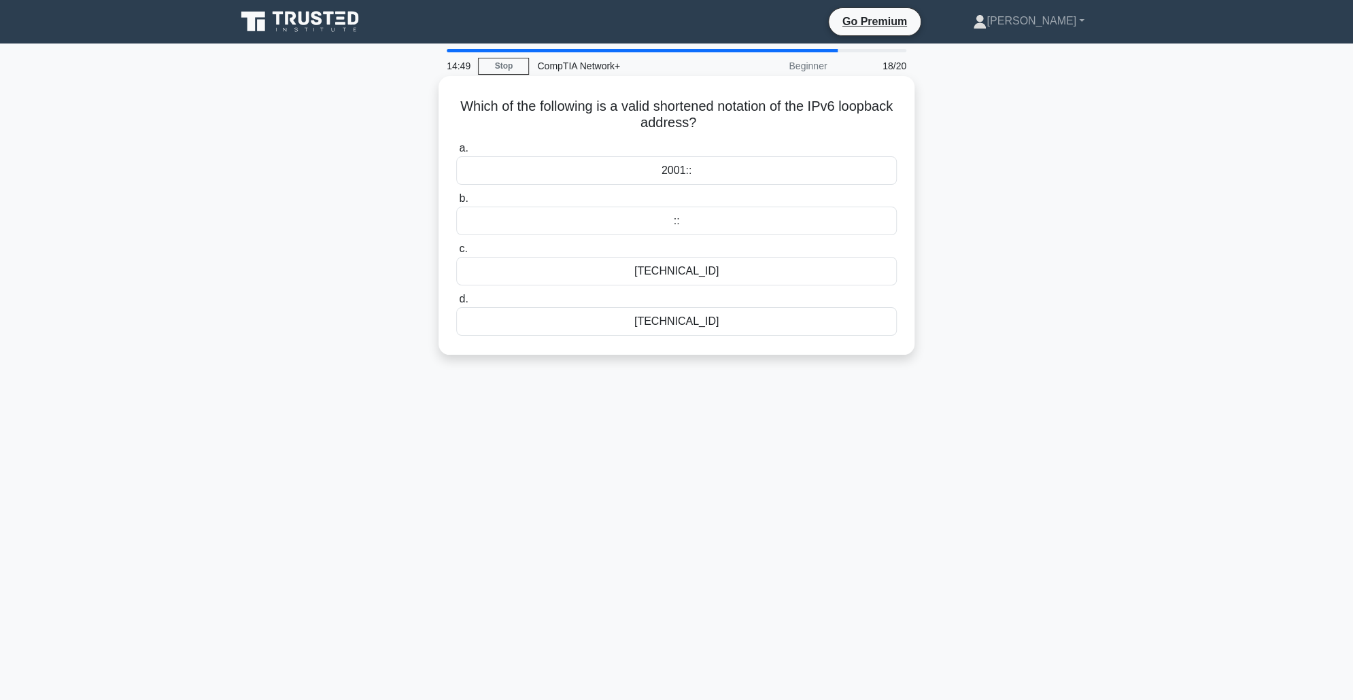
click at [710, 279] on div "::1" at bounding box center [676, 271] width 441 height 29
click at [456, 254] on input "c. ::1" at bounding box center [456, 249] width 0 height 9
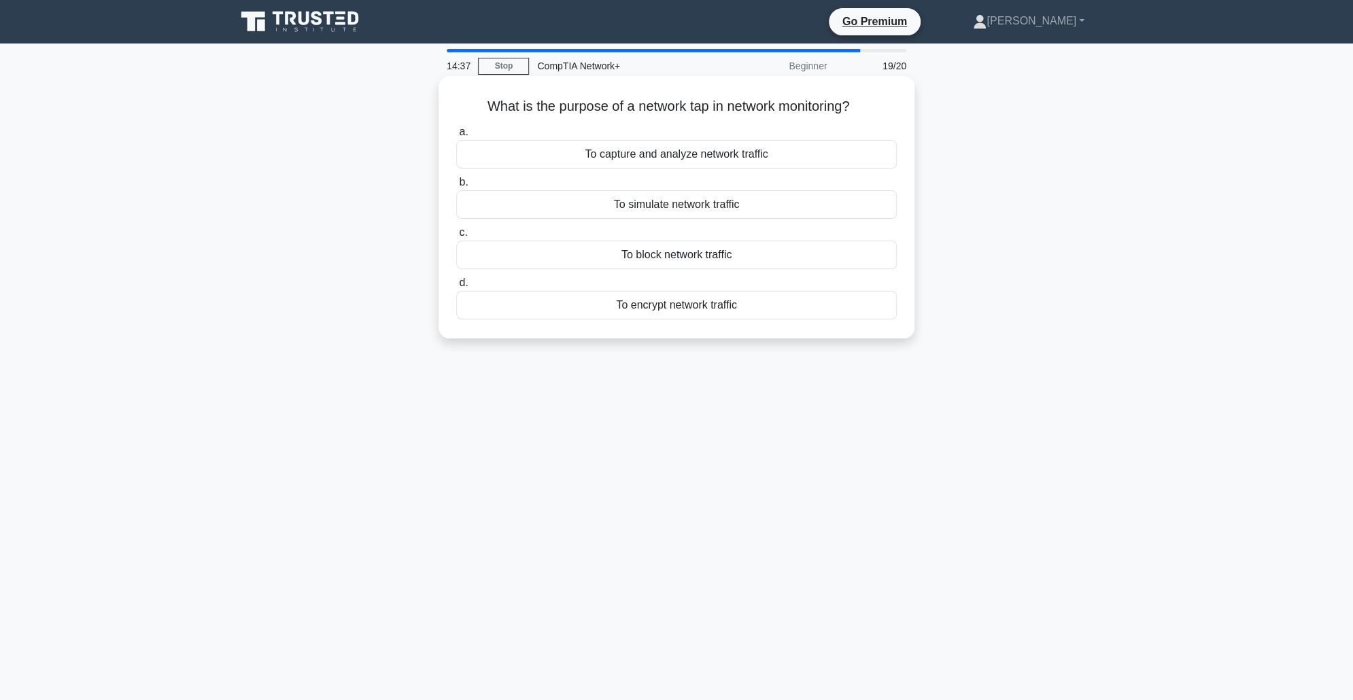
click at [719, 156] on div "To capture and analyze network traffic" at bounding box center [676, 154] width 441 height 29
click at [456, 137] on input "a. To capture and analyze network traffic" at bounding box center [456, 132] width 0 height 9
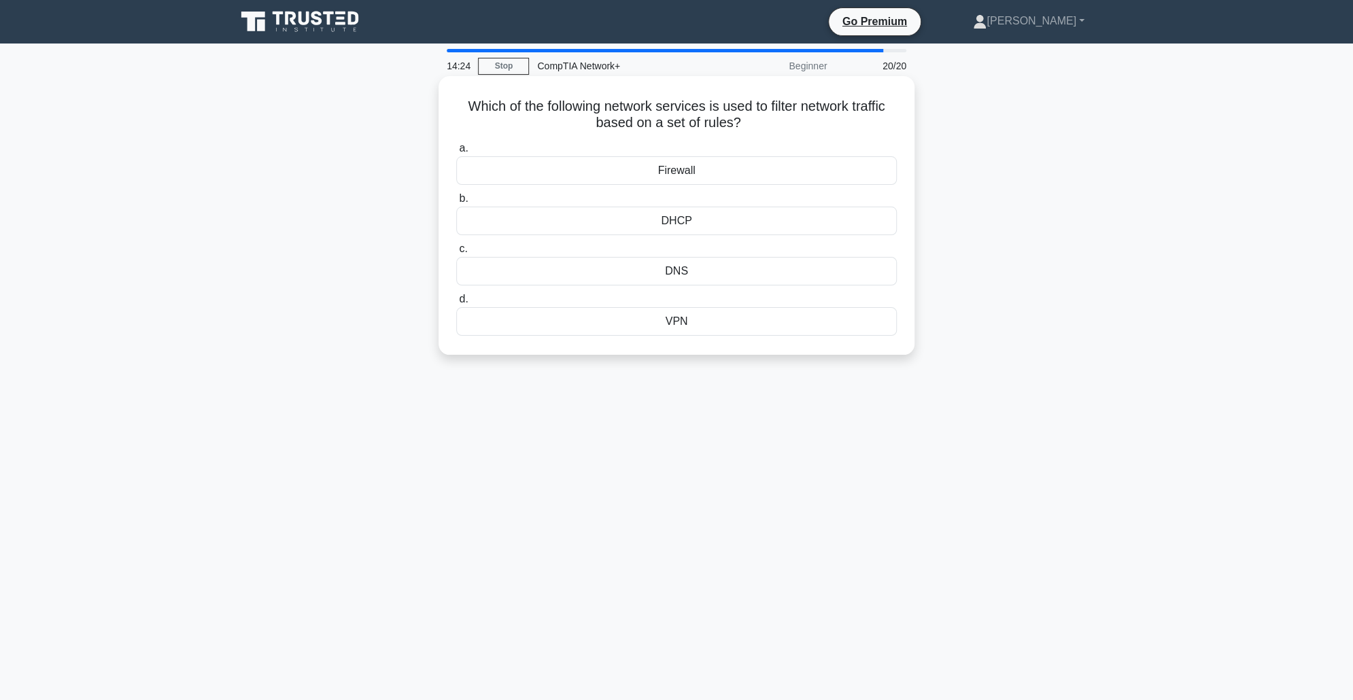
click at [742, 170] on div "Firewall" at bounding box center [676, 170] width 441 height 29
click at [456, 153] on input "a. Firewall" at bounding box center [456, 148] width 0 height 9
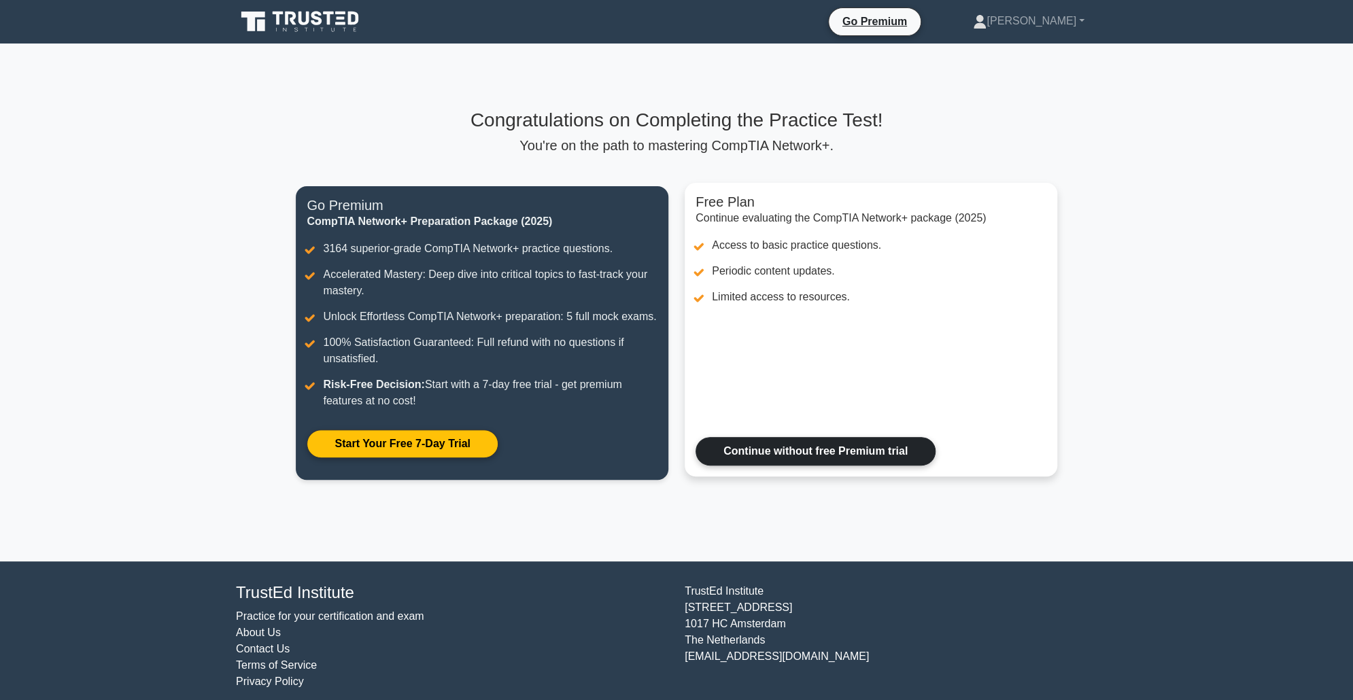
click at [875, 453] on link "Continue without free Premium trial" at bounding box center [816, 451] width 240 height 29
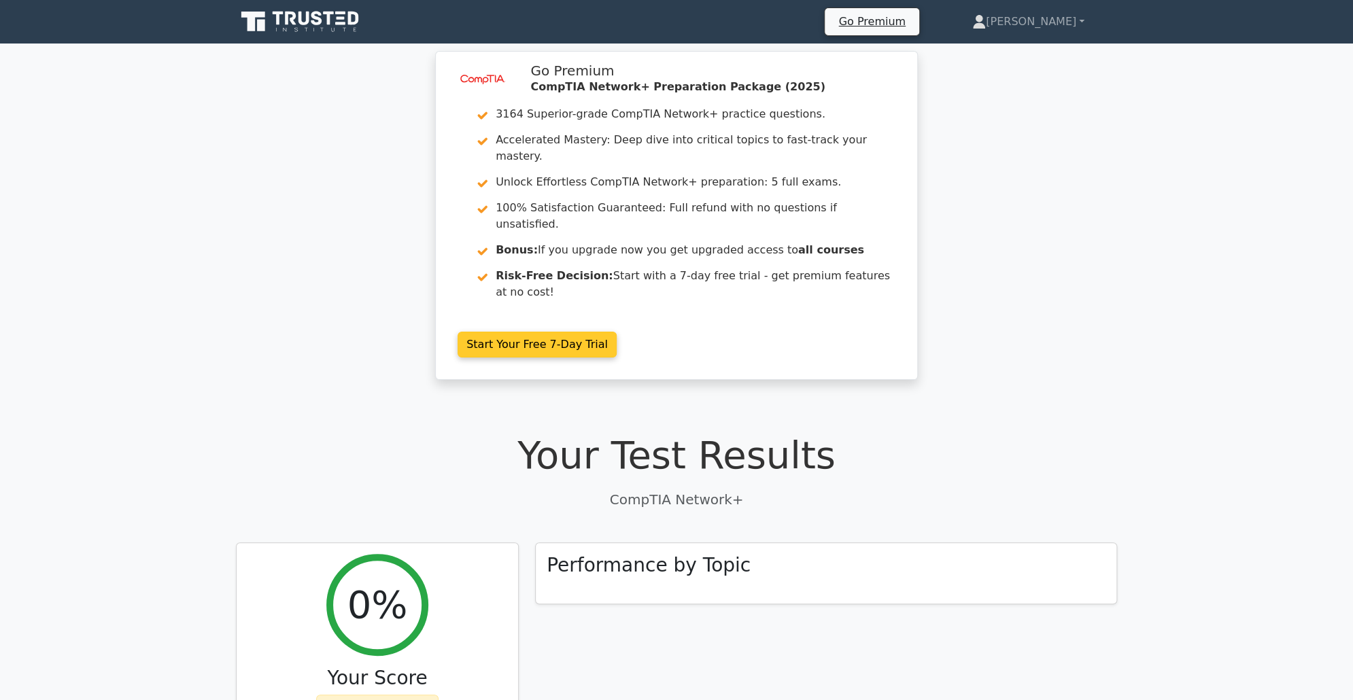
drag, startPoint x: 645, startPoint y: 77, endPoint x: 615, endPoint y: 84, distance: 30.8
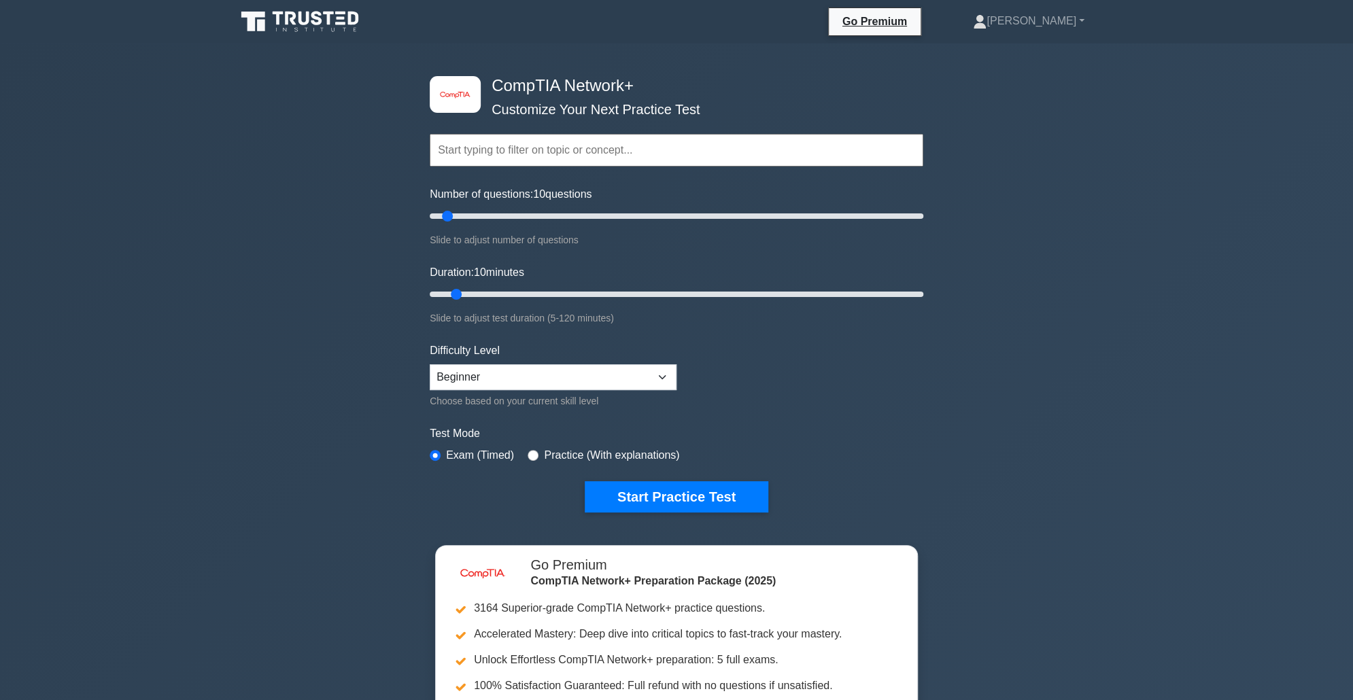
drag, startPoint x: 375, startPoint y: 174, endPoint x: 307, endPoint y: 175, distance: 68.7
